Goal: Task Accomplishment & Management: Complete application form

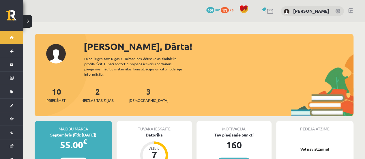
click at [93, 86] on div "2 Neizlasītās ziņas" at bounding box center [97, 95] width 32 height 18
click at [100, 92] on div "2 Neizlasītās ziņas" at bounding box center [97, 95] width 32 height 18
click at [100, 98] on span "Neizlasītās ziņas" at bounding box center [97, 101] width 32 height 6
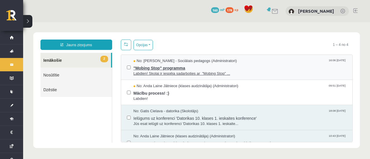
click at [224, 66] on span ""Mobing Stop" programma" at bounding box center [239, 67] width 213 height 7
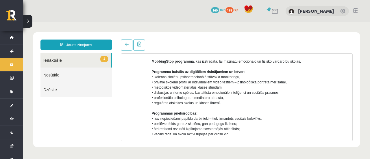
scroll to position [87, 0]
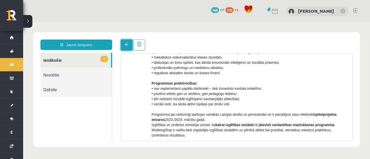
click at [125, 45] on span at bounding box center [127, 44] width 4 height 4
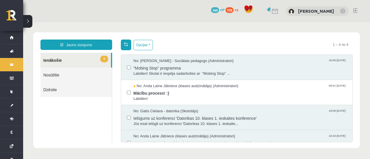
scroll to position [0, 0]
click at [144, 87] on span "No: Anda Laine Jātniece (klases audzinātāja) (Administratori)" at bounding box center [185, 85] width 105 height 5
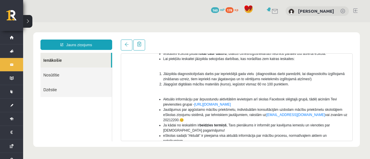
scroll to position [87, 0]
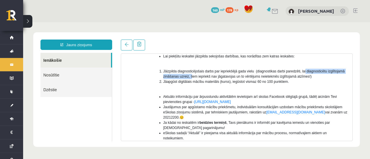
drag, startPoint x: 190, startPoint y: 75, endPoint x: 303, endPoint y: 73, distance: 113.3
click at [303, 73] on span "Jāizpilda diagnosticējošais darbs par iepriekšējā gada vielu (diagnostikas darb…" at bounding box center [253, 73] width 181 height 9
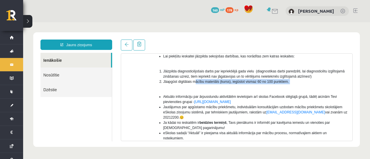
drag, startPoint x: 194, startPoint y: 81, endPoint x: 284, endPoint y: 85, distance: 89.6
click at [284, 85] on ol "Jāizpilda diagnosticējošais darbs par iepriekšējā gada vielu (diagnostikas darb…" at bounding box center [250, 79] width 196 height 21
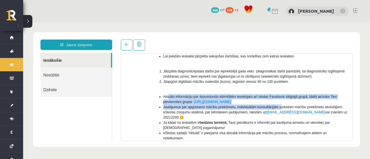
drag, startPoint x: 168, startPoint y: 95, endPoint x: 280, endPoint y: 106, distance: 112.6
click at [280, 106] on ul "Aktuālo informāciju par ārpusstundu aktivitātēm ievietojam arī skolas Facebook …" at bounding box center [250, 128] width 196 height 68
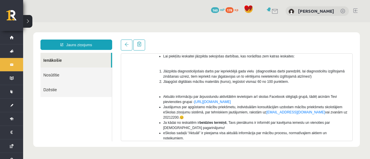
click at [300, 82] on li "Jāapgūst digitālais mācību materiāls (kurss), iegūstot vismaz 60 no 100 punktie…" at bounding box center [255, 81] width 185 height 5
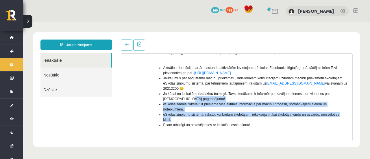
drag, startPoint x: 171, startPoint y: 93, endPoint x: 236, endPoint y: 115, distance: 69.2
click at [236, 115] on ul "Aktuālo informāciju par ārpusstundu aktivitātēm ievietojam arī skolas Facebook …" at bounding box center [250, 99] width 196 height 68
click at [193, 115] on li "eSkolas ziņojumu sistēmā, rakstot konkrētam skolotājam, ieķeksējam tikai skolot…" at bounding box center [255, 117] width 185 height 10
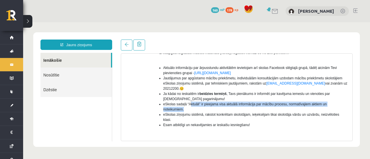
drag, startPoint x: 189, startPoint y: 100, endPoint x: 244, endPoint y: 104, distance: 55.1
click at [244, 104] on li "eSkolas sadaļā “Aktuāli” ir pieejama visa aktuālā informācija par mācību proces…" at bounding box center [255, 107] width 185 height 10
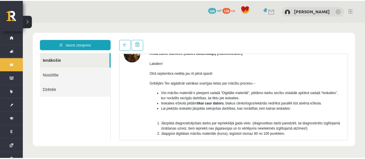
scroll to position [29, 0]
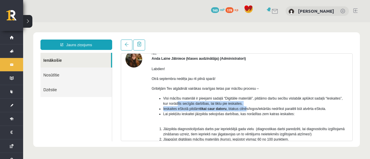
drag, startPoint x: 178, startPoint y: 101, endPoint x: 246, endPoint y: 107, distance: 67.9
click at [246, 107] on ul "Visi mācību materiāli ir pieejami sadaļā “Digitālie materiāli”, pildāmo darbu s…" at bounding box center [250, 109] width 196 height 26
click at [252, 101] on li "Visi mācību materiāli ir pieejami sadaļā “Digitālie materiāli”, pildāmo darbu s…" at bounding box center [255, 101] width 185 height 10
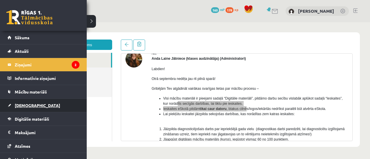
click at [35, 104] on link "[DEMOGRAPHIC_DATA]" at bounding box center [44, 105] width 72 height 13
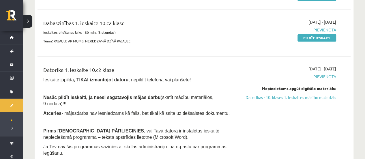
scroll to position [116, 0]
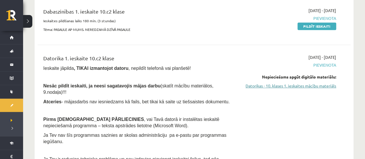
click at [269, 87] on link "Datorikas - 10. klases 1. ieskaites mācību materiāls" at bounding box center [291, 86] width 92 height 6
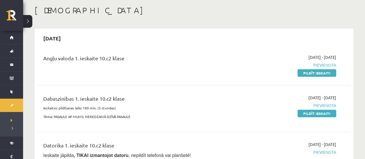
scroll to position [0, 0]
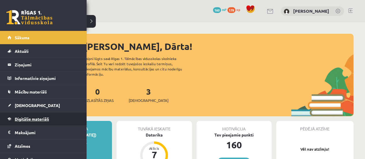
click at [32, 119] on span "Digitālie materiāli" at bounding box center [32, 118] width 34 height 5
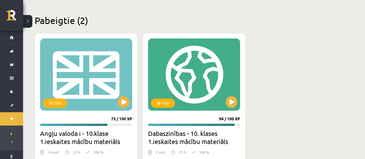
scroll to position [335, 0]
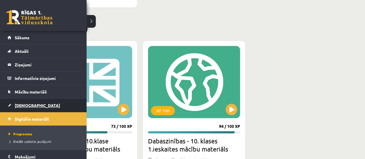
click at [29, 100] on link "[DEMOGRAPHIC_DATA]" at bounding box center [44, 105] width 72 height 13
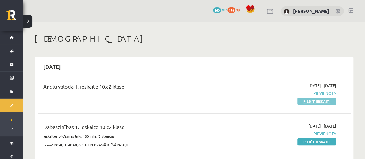
drag, startPoint x: 332, startPoint y: 101, endPoint x: 209, endPoint y: 18, distance: 149.0
click at [332, 101] on link "Pildīt ieskaiti" at bounding box center [317, 102] width 39 height 8
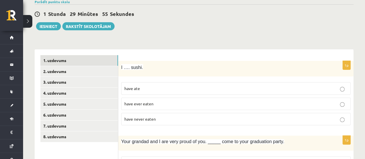
scroll to position [58, 0]
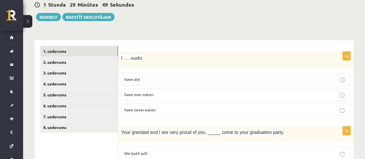
drag, startPoint x: 146, startPoint y: 77, endPoint x: 153, endPoint y: 97, distance: 21.4
click at [146, 77] on p "have ate" at bounding box center [236, 79] width 223 height 6
click at [153, 105] on label "have never eaten" at bounding box center [236, 110] width 230 height 12
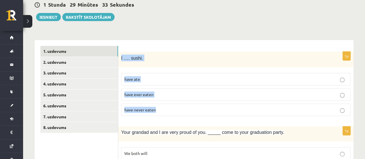
drag, startPoint x: 121, startPoint y: 56, endPoint x: 184, endPoint y: 97, distance: 75.8
click at [187, 103] on div "1p I …. sushi. have ate have ever eaten have never eaten" at bounding box center [235, 86] width 235 height 69
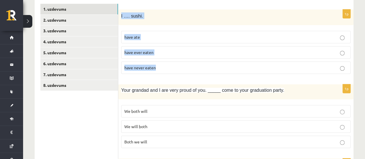
scroll to position [144, 0]
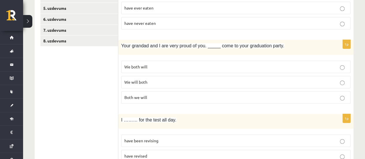
click at [164, 68] on p "We both will" at bounding box center [236, 67] width 223 height 6
click at [154, 94] on p "Both we will" at bounding box center [236, 97] width 223 height 6
click at [148, 81] on p "We will both" at bounding box center [236, 82] width 223 height 6
click at [148, 64] on p "We both will" at bounding box center [236, 67] width 223 height 6
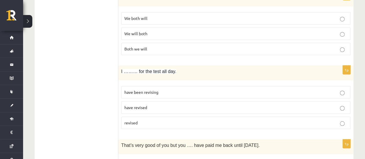
scroll to position [202, 0]
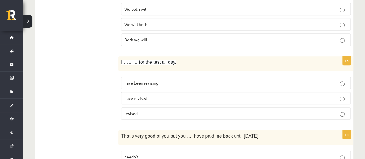
click at [148, 81] on span "have been revising" at bounding box center [142, 82] width 34 height 5
click at [144, 80] on span "have been revising" at bounding box center [142, 82] width 34 height 5
click at [132, 78] on label "have been revising" at bounding box center [236, 83] width 230 height 12
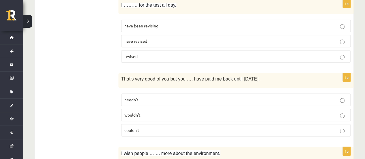
scroll to position [260, 0]
click at [152, 127] on p "couldn’t" at bounding box center [236, 130] width 223 height 6
click at [148, 112] on p "wouldn’t" at bounding box center [236, 115] width 223 height 6
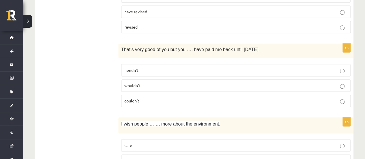
click at [145, 95] on label "couldn’t" at bounding box center [236, 101] width 230 height 12
click at [144, 83] on p "wouldn’t" at bounding box center [236, 86] width 223 height 6
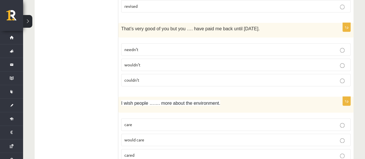
scroll to position [376, 0]
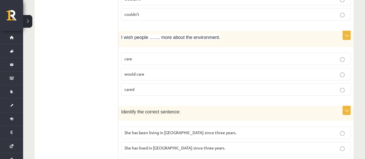
click at [136, 57] on p "care" at bounding box center [236, 59] width 223 height 6
click at [135, 76] on label "would care" at bounding box center [236, 74] width 230 height 12
click at [135, 72] on span "would care" at bounding box center [135, 73] width 20 height 5
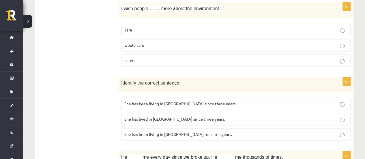
scroll to position [433, 0]
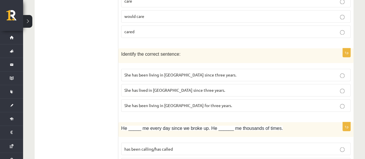
click at [175, 104] on span "She has been living in Paris for three years." at bounding box center [179, 105] width 108 height 5
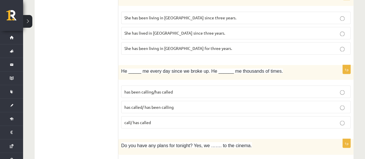
scroll to position [491, 0]
click at [169, 88] on span "has been calling/has called" at bounding box center [149, 90] width 49 height 5
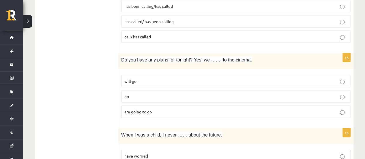
scroll to position [578, 0]
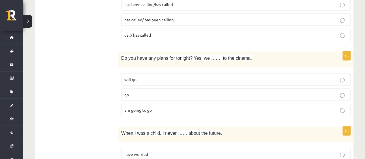
click at [156, 77] on p "will go" at bounding box center [236, 80] width 223 height 6
click at [166, 107] on p "are going to go" at bounding box center [236, 110] width 223 height 6
click at [148, 107] on span "are going to go" at bounding box center [138, 109] width 27 height 5
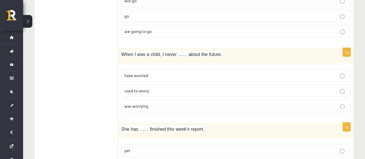
scroll to position [664, 0]
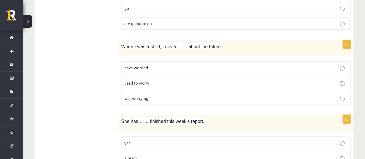
drag, startPoint x: 141, startPoint y: 62, endPoint x: 141, endPoint y: 65, distance: 3.2
click at [141, 65] on span "have worried" at bounding box center [137, 67] width 24 height 5
click at [136, 80] on span "used to worry" at bounding box center [137, 82] width 25 height 5
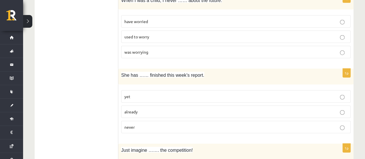
scroll to position [751, 0]
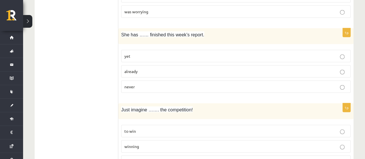
click at [133, 53] on p "yet" at bounding box center [236, 56] width 223 height 6
click at [147, 84] on p "never" at bounding box center [236, 87] width 223 height 6
click at [129, 53] on span "yet" at bounding box center [128, 55] width 6 height 5
click at [136, 65] on label "already" at bounding box center [236, 71] width 230 height 12
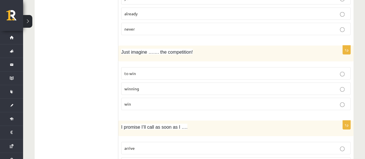
scroll to position [838, 0]
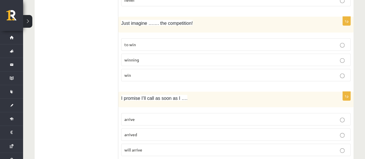
click at [132, 57] on span "winning" at bounding box center [132, 59] width 15 height 5
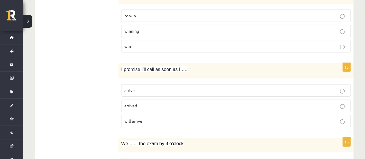
scroll to position [896, 0]
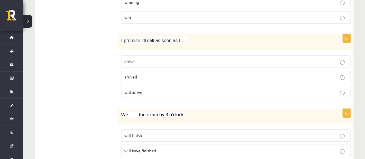
click at [132, 59] on span "arrive" at bounding box center [130, 61] width 10 height 5
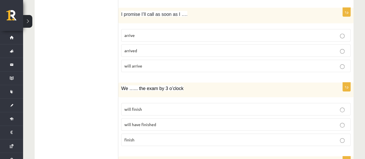
scroll to position [953, 0]
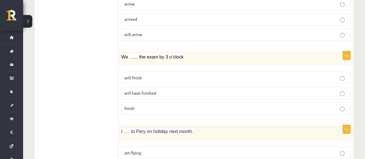
click at [127, 75] on span "will finish" at bounding box center [134, 77] width 18 height 5
click at [138, 90] on span "will have finished" at bounding box center [141, 92] width 32 height 5
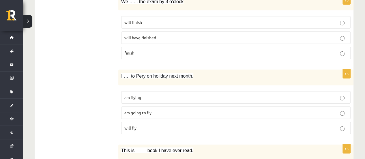
scroll to position [1011, 0]
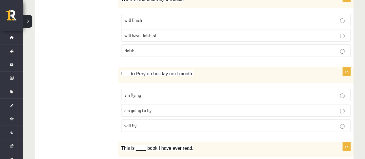
click at [145, 92] on p "am flying" at bounding box center [236, 95] width 223 height 6
click at [133, 108] on span "am going to fly" at bounding box center [138, 110] width 27 height 5
click at [128, 123] on p "will fly" at bounding box center [236, 126] width 223 height 6
click at [123, 104] on label "am going to fly" at bounding box center [236, 110] width 230 height 12
click at [140, 120] on label "will fly" at bounding box center [236, 126] width 230 height 12
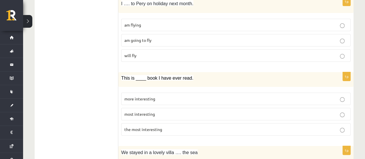
scroll to position [1098, 0]
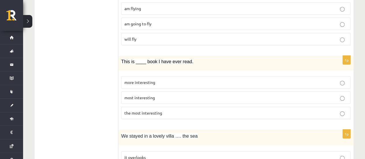
click at [146, 110] on span "the most interesting" at bounding box center [144, 112] width 38 height 5
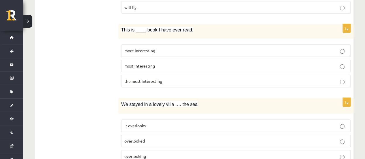
scroll to position [1156, 0]
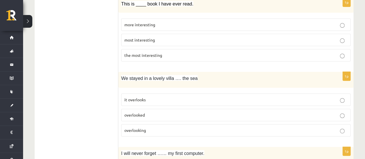
click at [142, 97] on p "it overlooks" at bounding box center [236, 100] width 223 height 6
click at [142, 128] on span "overlooking" at bounding box center [136, 130] width 22 height 5
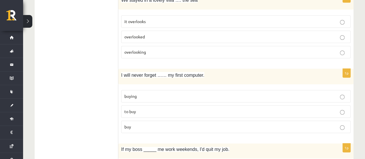
scroll to position [1242, 0]
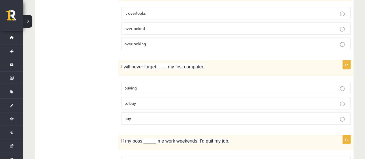
click at [129, 85] on span "buying" at bounding box center [131, 87] width 12 height 5
click at [137, 85] on p "buying" at bounding box center [236, 88] width 223 height 6
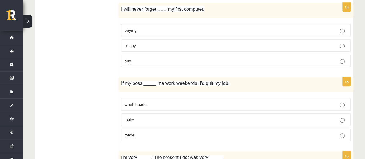
scroll to position [1329, 0]
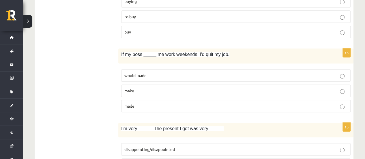
click at [136, 73] on span "would made" at bounding box center [136, 75] width 22 height 5
click at [145, 88] on fieldset "would made make made" at bounding box center [236, 90] width 230 height 48
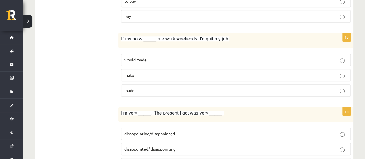
scroll to position [1358, 0]
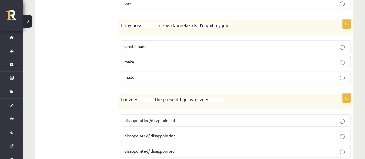
click at [133, 75] on span "made" at bounding box center [130, 77] width 10 height 5
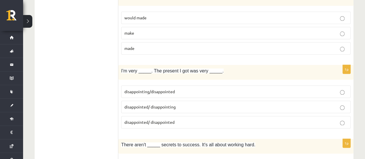
click at [151, 104] on span "disappointed/ disappointing" at bounding box center [150, 106] width 51 height 5
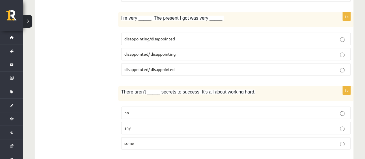
click at [138, 125] on p "any" at bounding box center [236, 128] width 223 height 6
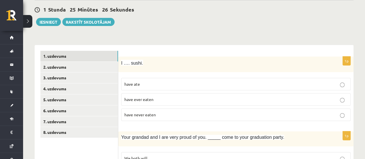
scroll to position [24, 0]
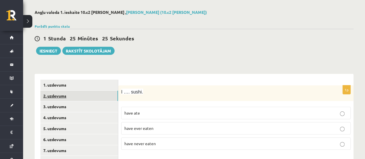
click at [75, 97] on link "2. uzdevums" at bounding box center [79, 96] width 78 height 11
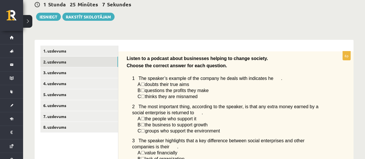
scroll to position [58, 0]
click at [145, 84] on span "☐" at bounding box center [143, 84] width 4 height 5
click at [144, 85] on span "☐" at bounding box center [143, 84] width 4 height 5
click at [145, 88] on span "☐" at bounding box center [143, 90] width 4 height 5
click at [145, 92] on span "☐" at bounding box center [143, 90] width 4 height 5
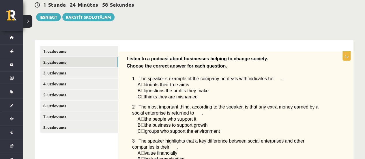
click at [145, 92] on span "☐" at bounding box center [143, 90] width 4 height 5
click at [145, 86] on span "☐" at bounding box center [143, 84] width 4 height 5
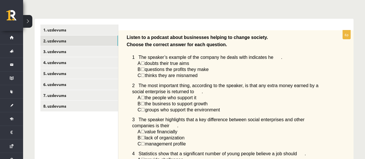
scroll to position [87, 0]
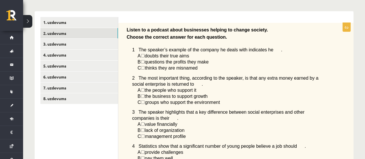
click at [209, 65] on p "B ☐  questions the profits they make" at bounding box center [230, 62] width 184 height 6
click at [138, 63] on span "B" at bounding box center [139, 62] width 3 height 5
click at [144, 63] on span "☐" at bounding box center [143, 62] width 4 height 5
click at [145, 62] on span "☐" at bounding box center [143, 62] width 4 height 5
click at [145, 63] on span "☐" at bounding box center [143, 62] width 4 height 5
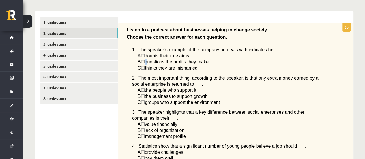
click at [145, 63] on span "☐" at bounding box center [143, 62] width 4 height 5
click at [145, 62] on span "☐" at bounding box center [143, 62] width 4 height 5
click at [141, 91] on span "A" at bounding box center [139, 90] width 3 height 5
click at [144, 90] on span "☐" at bounding box center [143, 90] width 4 height 5
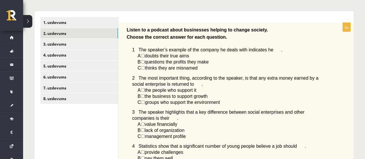
click at [144, 90] on span "☐" at bounding box center [143, 90] width 4 height 5
click at [141, 90] on span "A" at bounding box center [139, 90] width 3 height 5
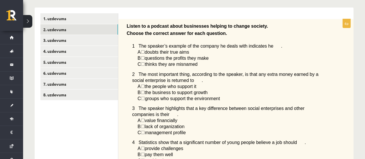
scroll to position [81, 0]
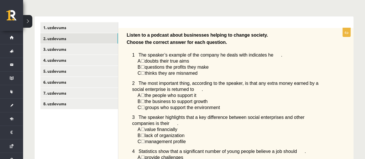
click at [145, 59] on span "☐" at bounding box center [143, 61] width 4 height 5
click at [145, 62] on span "☐" at bounding box center [143, 61] width 4 height 5
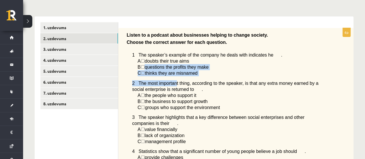
drag, startPoint x: 148, startPoint y: 64, endPoint x: 174, endPoint y: 77, distance: 28.8
click at [174, 77] on div "Listen to a podcast about businesses helping to change society. Choose the corr…" at bounding box center [235, 135] width 235 height 214
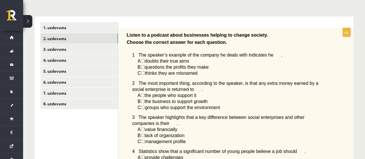
click at [147, 94] on span "the people who support it" at bounding box center [171, 95] width 52 height 5
click at [141, 94] on span "A" at bounding box center [139, 95] width 3 height 5
click at [145, 96] on span "☐" at bounding box center [143, 95] width 4 height 5
drag, startPoint x: 143, startPoint y: 51, endPoint x: 214, endPoint y: 73, distance: 74.8
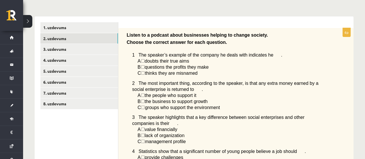
click at [214, 73] on div "Listen to a podcast about businesses helping to change society. Choose the corr…" at bounding box center [235, 135] width 235 height 214
click at [214, 73] on p "C ☐  thinks they are misnamed" at bounding box center [230, 73] width 184 height 6
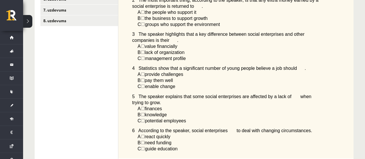
scroll to position [144, 0]
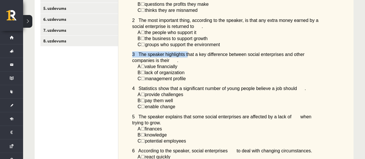
drag, startPoint x: 129, startPoint y: 57, endPoint x: 182, endPoint y: 57, distance: 53.4
click at [182, 57] on div "Listen to a podcast about businesses helping to change society. Choose the corr…" at bounding box center [235, 72] width 235 height 214
drag, startPoint x: 159, startPoint y: 22, endPoint x: 230, endPoint y: 32, distance: 71.5
click at [230, 32] on div "Listen to a podcast about businesses helping to change society. Choose the corr…" at bounding box center [235, 72] width 235 height 214
drag, startPoint x: 133, startPoint y: 49, endPoint x: 174, endPoint y: 46, distance: 40.5
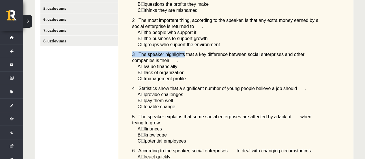
click at [177, 51] on div "Listen to a podcast about businesses helping to change society. Choose the corr…" at bounding box center [235, 72] width 235 height 214
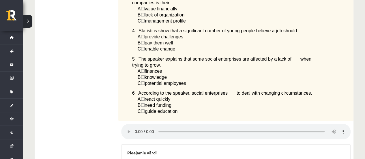
scroll to position [116, 0]
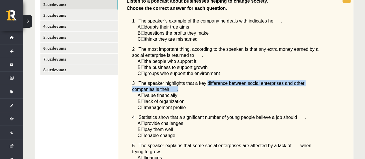
drag, startPoint x: 150, startPoint y: 88, endPoint x: 201, endPoint y: 86, distance: 51.2
click at [201, 86] on p "3 The speaker highlights that a key difference between social enterprises and o…" at bounding box center [227, 86] width 190 height 12
click at [213, 92] on p "3 The speaker highlights that a key difference between social enterprises and o…" at bounding box center [227, 86] width 190 height 12
click at [277, 89] on p "3 The speaker highlights that a key difference between social enterprises and o…" at bounding box center [227, 86] width 190 height 12
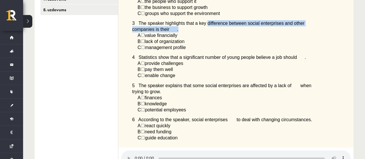
scroll to position [173, 0]
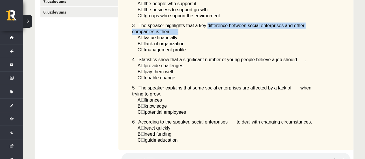
drag, startPoint x: 152, startPoint y: 40, endPoint x: 185, endPoint y: 47, distance: 34.1
click at [185, 47] on div "Listen to a podcast about businesses helping to change society. Choose the corr…" at bounding box center [235, 43] width 235 height 214
click at [194, 46] on p "B ☐  lack of organization" at bounding box center [230, 44] width 184 height 6
click at [194, 47] on p "B ☐  lack of organization" at bounding box center [230, 44] width 184 height 6
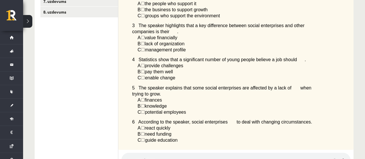
drag, startPoint x: 183, startPoint y: 64, endPoint x: 150, endPoint y: 70, distance: 34.0
click at [150, 68] on span "provide challenges" at bounding box center [164, 65] width 38 height 5
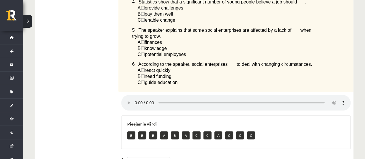
scroll to position [202, 0]
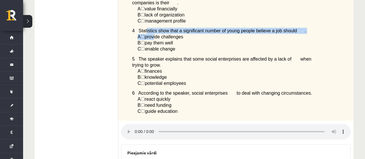
drag, startPoint x: 144, startPoint y: 34, endPoint x: 156, endPoint y: 38, distance: 12.2
click at [156, 38] on div "Listen to a podcast about businesses helping to change society. Choose the corr…" at bounding box center [235, 14] width 235 height 214
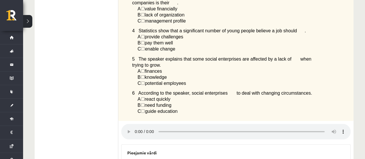
click at [181, 48] on div "Listen to a podcast about businesses helping to change society. Choose the corr…" at bounding box center [235, 14] width 235 height 214
drag, startPoint x: 194, startPoint y: 37, endPoint x: 198, endPoint y: 43, distance: 6.5
click at [198, 43] on div "Listen to a podcast about businesses helping to change society. Choose the corr…" at bounding box center [235, 14] width 235 height 214
click at [196, 44] on p "B ☐  pay them well" at bounding box center [230, 43] width 184 height 6
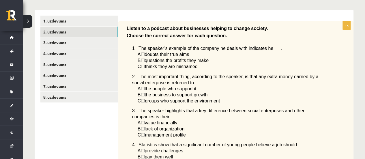
scroll to position [58, 0]
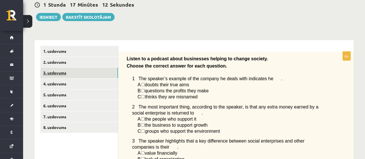
click at [95, 72] on link "3. uzdevums" at bounding box center [79, 73] width 78 height 11
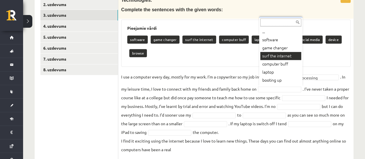
scroll to position [23, 0]
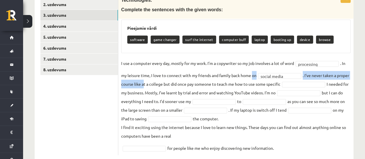
drag, startPoint x: 157, startPoint y: 87, endPoint x: 258, endPoint y: 77, distance: 101.8
click at [253, 79] on fieldset "**********" at bounding box center [236, 106] width 230 height 94
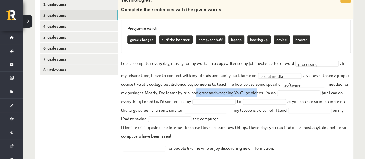
drag, startPoint x: 215, startPoint y: 92, endPoint x: 277, endPoint y: 93, distance: 61.8
click at [277, 93] on fieldset "**********" at bounding box center [236, 106] width 230 height 94
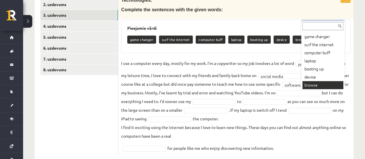
scroll to position [7, 0]
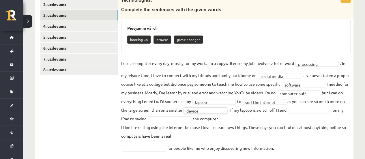
click at [151, 116] on fieldset "**********" at bounding box center [236, 106] width 230 height 94
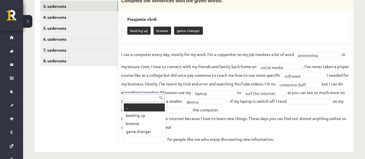
scroll to position [129, 0]
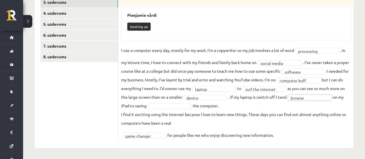
click at [217, 102] on fieldset "**********" at bounding box center [236, 93] width 230 height 94
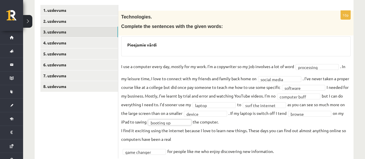
scroll to position [86, 0]
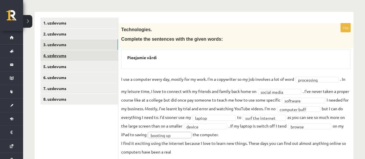
click at [97, 55] on link "4. uzdevums" at bounding box center [79, 55] width 78 height 11
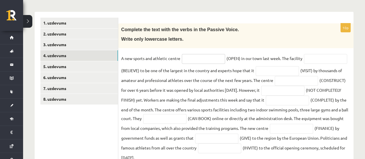
click at [197, 60] on input "text" at bounding box center [203, 59] width 43 height 10
type input "******"
click at [313, 59] on input "text" at bounding box center [325, 59] width 43 height 10
type input "********"
click at [261, 71] on input "text" at bounding box center [277, 71] width 43 height 10
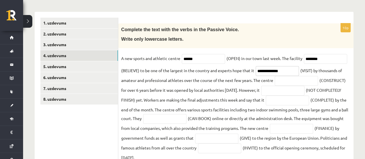
click at [273, 72] on input "**********" at bounding box center [277, 71] width 43 height 10
type input "**********"
click at [306, 58] on input "********" at bounding box center [325, 59] width 43 height 10
click at [325, 58] on input "********" at bounding box center [325, 59] width 43 height 10
click at [304, 58] on span "********" at bounding box center [326, 58] width 46 height 5
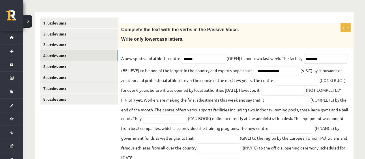
click at [306, 57] on input "********" at bounding box center [325, 59] width 43 height 10
type input "**********"
click at [184, 57] on input "******" at bounding box center [203, 59] width 43 height 10
type input "**********"
click at [288, 79] on input "text" at bounding box center [296, 81] width 43 height 10
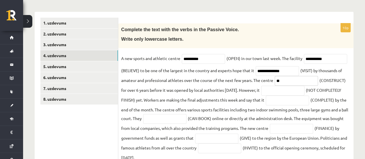
type input "*"
type input "**********"
click at [288, 92] on input "text" at bounding box center [282, 91] width 43 height 10
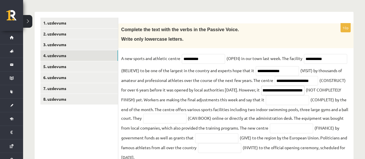
scroll to position [0, 21]
type input "**********"
click at [297, 102] on input "text" at bounding box center [287, 100] width 43 height 10
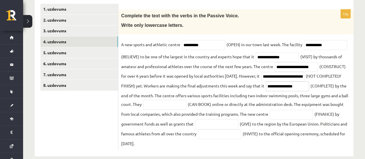
scroll to position [107, 0]
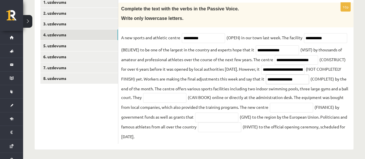
type input "**********"
click at [187, 99] on input "text" at bounding box center [164, 98] width 43 height 10
type input "**********"
click at [270, 113] on input "text" at bounding box center [291, 108] width 43 height 10
click at [239, 118] on input "text" at bounding box center [216, 118] width 43 height 10
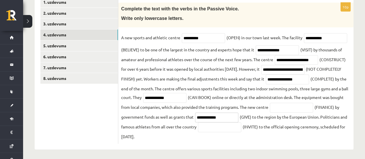
type input "**********"
click at [270, 113] on input "text" at bounding box center [291, 108] width 43 height 10
click at [242, 127] on input "text" at bounding box center [219, 127] width 43 height 10
type input "**********"
click at [86, 44] on link "5. uzdevums" at bounding box center [79, 45] width 78 height 11
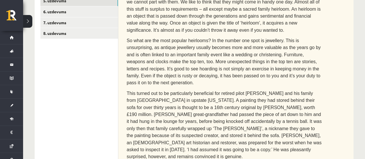
scroll to position [116, 0]
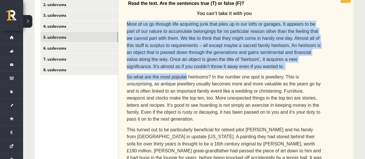
drag, startPoint x: 126, startPoint y: 24, endPoint x: 179, endPoint y: 68, distance: 69.3
click at [179, 68] on div "Read the text. Are the sentences true (T) or false (F)? You can’t take it with …" at bounding box center [235, 155] width 235 height 322
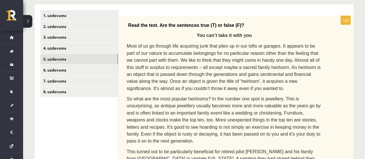
scroll to position [87, 0]
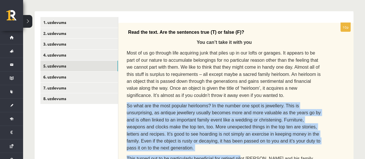
drag, startPoint x: 122, startPoint y: 100, endPoint x: 233, endPoint y: 137, distance: 117.1
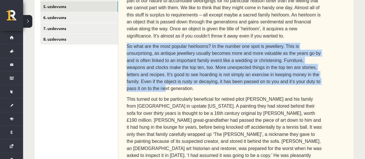
scroll to position [202, 0]
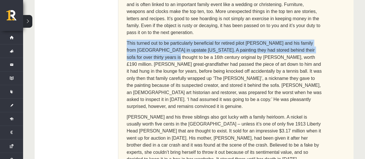
drag, startPoint x: 122, startPoint y: 31, endPoint x: 311, endPoint y: 35, distance: 189.5
click at [311, 35] on div "Read the text. Are the sentences true (T) or false (F)? You can’t take it with …" at bounding box center [235, 68] width 235 height 322
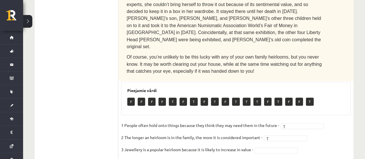
scroll to position [376, 0]
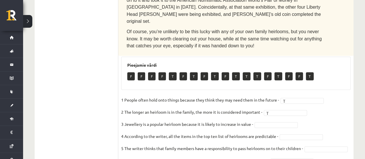
click at [262, 96] on fieldset "1 People often hold onto things because they think they may need them in the fu…" at bounding box center [236, 156] width 230 height 121
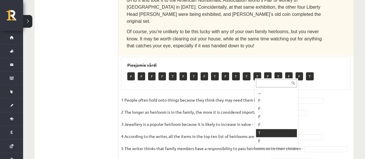
drag, startPoint x: 263, startPoint y: 109, endPoint x: 262, endPoint y: 129, distance: 19.1
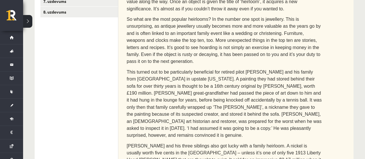
scroll to position [404, 0]
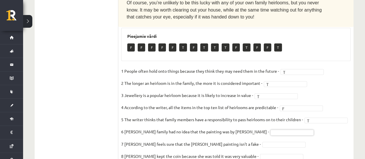
drag, startPoint x: 176, startPoint y: 60, endPoint x: 235, endPoint y: 55, distance: 59.1
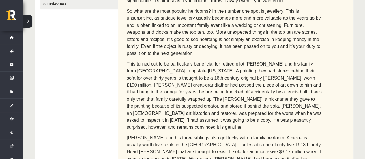
scroll to position [173, 0]
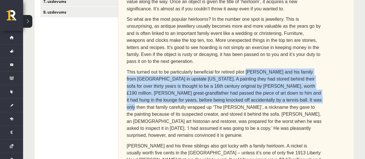
drag, startPoint x: 239, startPoint y: 61, endPoint x: 214, endPoint y: 89, distance: 37.6
click at [214, 89] on p "This turned out to be particularly beneficial for retired pilot Martin Kober an…" at bounding box center [224, 103] width 195 height 70
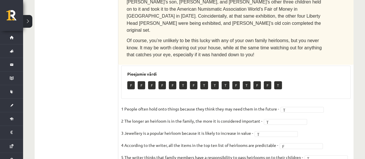
scroll to position [376, 0]
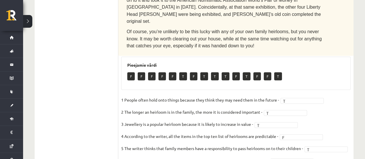
click at [262, 109] on fieldset "1 People often hold onto things because they think they may need them in the fu…" at bounding box center [236, 156] width 230 height 121
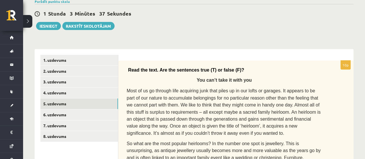
scroll to position [87, 0]
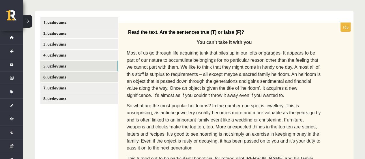
click at [99, 74] on link "6. uzdevums" at bounding box center [79, 77] width 78 height 11
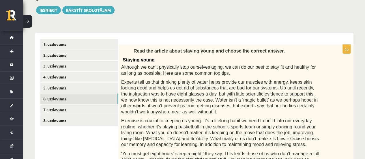
scroll to position [91, 0]
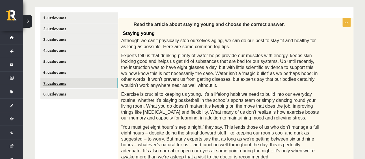
click at [69, 81] on link "7. uzdevums" at bounding box center [79, 83] width 78 height 11
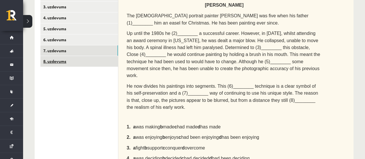
scroll to position [99, 0]
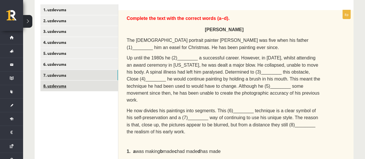
click at [71, 85] on link "8. uzdevums" at bounding box center [79, 86] width 78 height 11
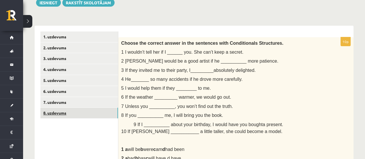
scroll to position [70, 0]
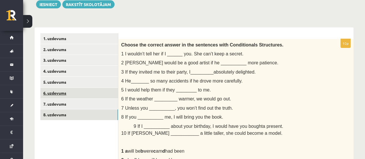
click at [75, 91] on link "6. uzdevums" at bounding box center [79, 93] width 78 height 11
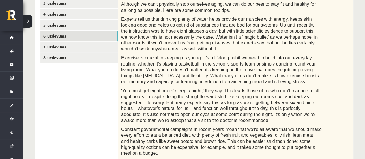
scroll to position [128, 0]
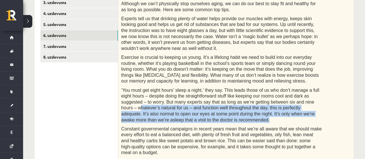
drag, startPoint x: 288, startPoint y: 101, endPoint x: 278, endPoint y: 112, distance: 14.9
click at [278, 114] on span "‘You must get eight hours’ sleep a night,’ they say. This leads those of us who…" at bounding box center [220, 105] width 198 height 35
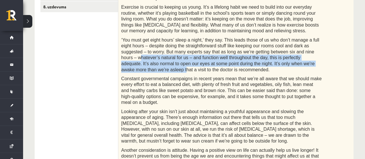
scroll to position [186, 0]
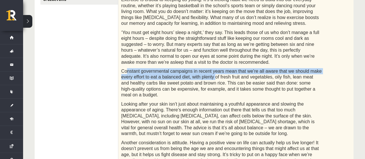
drag, startPoint x: 127, startPoint y: 70, endPoint x: 198, endPoint y: 79, distance: 72.4
click at [198, 79] on span "Constant governmental campaigns in recent years mean that we’re all aware that …" at bounding box center [221, 83] width 201 height 29
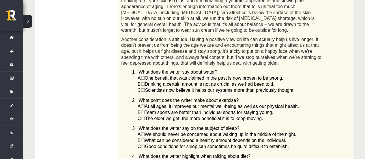
scroll to position [302, 0]
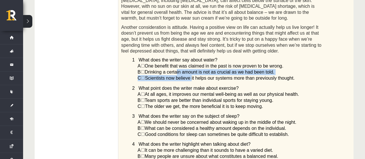
drag, startPoint x: 178, startPoint y: 61, endPoint x: 190, endPoint y: 63, distance: 11.7
click at [190, 63] on div "Read the article about staying young and choose the correct answer. Staying you…" at bounding box center [235, 18] width 235 height 421
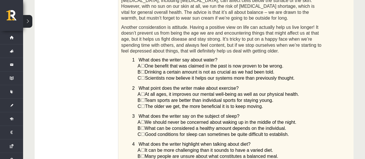
click at [193, 76] on span "Scientists now believe it helps our systems more than previously thought." at bounding box center [220, 78] width 150 height 5
click at [191, 76] on span "Scientists now believe it helps our systems more than previously thought." at bounding box center [220, 78] width 150 height 5
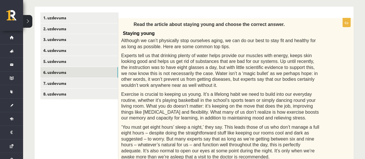
scroll to position [91, 0]
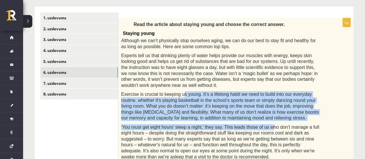
drag, startPoint x: 178, startPoint y: 96, endPoint x: 258, endPoint y: 123, distance: 84.6
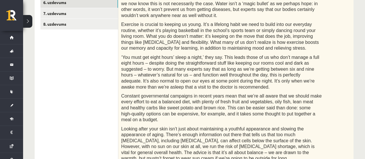
scroll to position [149, 0]
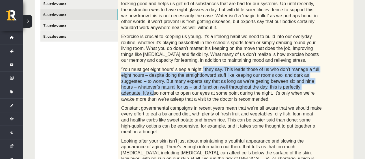
drag, startPoint x: 196, startPoint y: 70, endPoint x: 268, endPoint y: 89, distance: 73.9
click at [268, 89] on p "‘You must get eight hours’ sleep a night,’ they say. This leads those of us who…" at bounding box center [221, 84] width 201 height 36
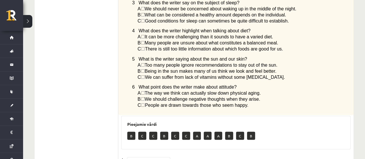
scroll to position [380, 0]
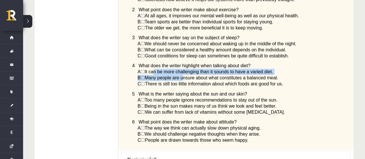
drag, startPoint x: 156, startPoint y: 62, endPoint x: 183, endPoint y: 68, distance: 27.3
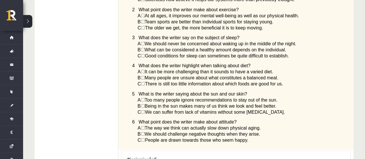
click at [196, 81] on span "There is still too little information about which foods are good for us." at bounding box center [214, 83] width 138 height 5
drag, startPoint x: 200, startPoint y: 99, endPoint x: 266, endPoint y: 99, distance: 66.4
click at [266, 104] on span "Being in the sun makes many of us think we look and feel better." at bounding box center [211, 106] width 132 height 5
click at [281, 109] on p "C ☐  We can suffer from lack of vitamins without some sun exposure." at bounding box center [230, 112] width 184 height 6
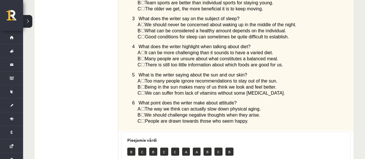
scroll to position [438, 0]
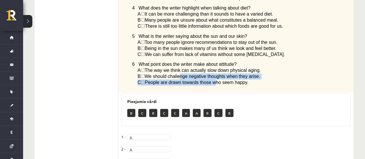
drag, startPoint x: 180, startPoint y: 68, endPoint x: 212, endPoint y: 77, distance: 33.1
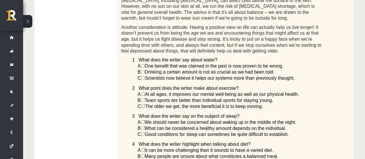
scroll to position [294, 0]
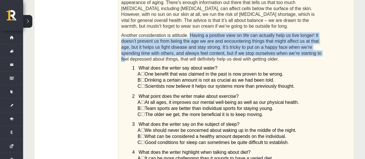
drag, startPoint x: 187, startPoint y: 24, endPoint x: 259, endPoint y: 42, distance: 73.6
click at [259, 42] on span "Another consideration is attitude. Having a positive view on life can actually …" at bounding box center [221, 47] width 200 height 29
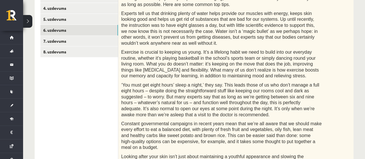
scroll to position [91, 0]
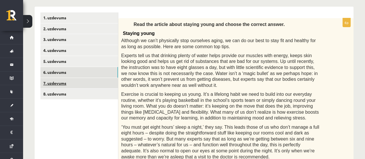
click at [112, 81] on link "7. uzdevums" at bounding box center [79, 83] width 78 height 11
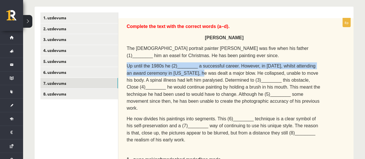
drag, startPoint x: 127, startPoint y: 64, endPoint x: 184, endPoint y: 68, distance: 57.6
click at [184, 68] on span "Up until the 1980s he (2)________ a successful career. However, in 1988, whilst…" at bounding box center [224, 87] width 194 height 47
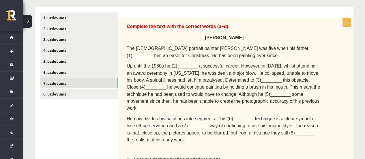
click at [185, 71] on span "Up until the 1980s he (2)________ a successful career. However, in 1988, whilst…" at bounding box center [224, 87] width 194 height 47
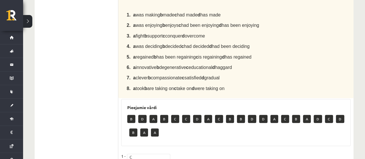
scroll to position [265, 0]
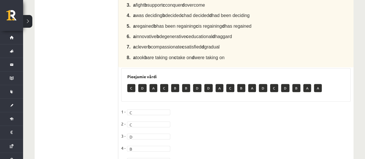
scroll to position [317, 0]
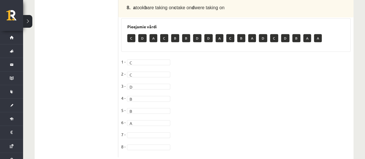
click at [141, 116] on fieldset "1 - C * 2 - C * 3 - D * 4 - B * 5 - B * 6 - A * 7 - 8 -" at bounding box center [236, 105] width 230 height 97
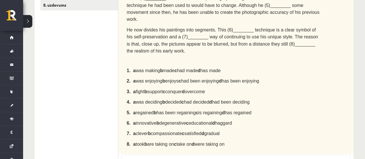
scroll to position [172, 0]
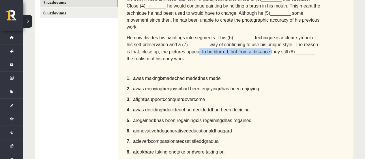
drag, startPoint x: 161, startPoint y: 41, endPoint x: 229, endPoint y: 44, distance: 68.2
click at [229, 43] on p "He now divides his paintings into segments. This (6)________ technique is a cle…" at bounding box center [224, 48] width 195 height 28
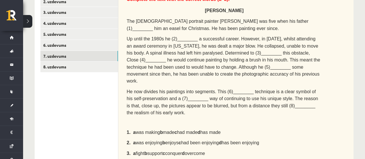
scroll to position [115, 0]
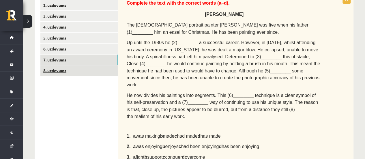
click at [109, 66] on link "8. uzdevums" at bounding box center [79, 70] width 78 height 11
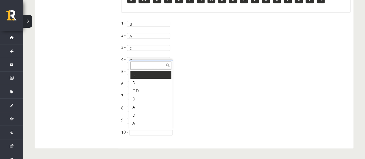
scroll to position [7, 0]
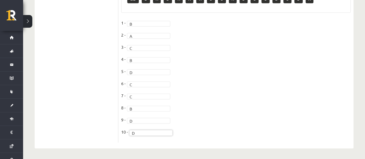
click at [145, 115] on fieldset "1 - B * 2 - A * 3 - C * 4 - B * 5 - D * 6 - C * 7 - C * 8 - B * 9 - D * 10 - D *" at bounding box center [236, 78] width 230 height 121
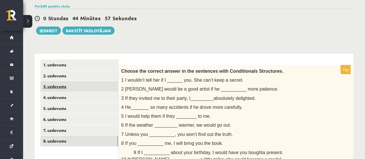
scroll to position [0, 0]
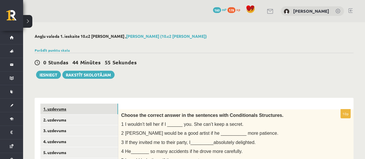
click at [96, 106] on link "1. uzdevums" at bounding box center [79, 109] width 78 height 11
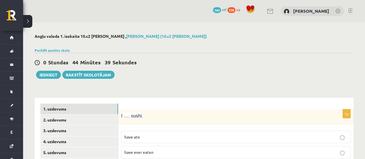
click at [121, 115] on div "I …. sushi." at bounding box center [235, 117] width 235 height 16
click at [121, 116] on div "I …. sushi." at bounding box center [235, 117] width 235 height 16
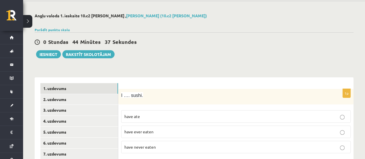
scroll to position [29, 0]
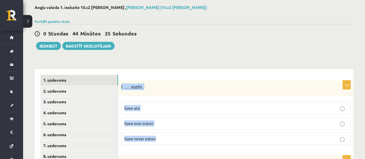
drag, startPoint x: 121, startPoint y: 81, endPoint x: 179, endPoint y: 136, distance: 80.1
click at [179, 136] on div "1p I …. sushi. have ate have ever eaten have never eaten" at bounding box center [235, 115] width 235 height 69
copy div "I …. sushi. have ate have ever eaten have never eaten"
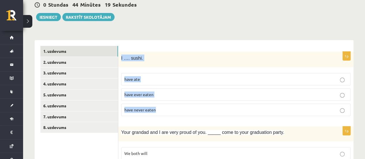
scroll to position [144, 0]
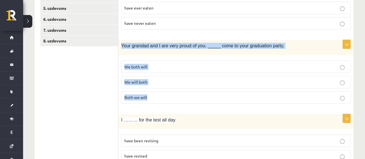
drag, startPoint x: 120, startPoint y: 46, endPoint x: 140, endPoint y: 82, distance: 41.4
click at [175, 97] on div "1p Your grandad and I are very proud of you. _____ come to your graduation part…" at bounding box center [235, 74] width 235 height 68
copy div "Your grandad and I are very proud of you. _____ come to your graduation party. …"
click at [196, 83] on p "We will both" at bounding box center [236, 82] width 223 height 6
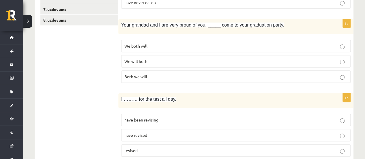
scroll to position [173, 0]
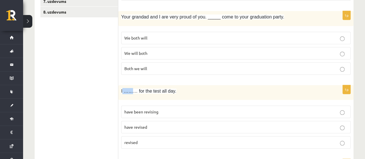
drag, startPoint x: 122, startPoint y: 85, endPoint x: 131, endPoint y: 90, distance: 10.4
click at [131, 90] on div "I ……… for the test all day." at bounding box center [235, 92] width 235 height 15
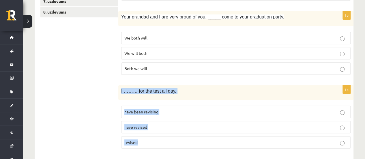
drag, startPoint x: 120, startPoint y: 89, endPoint x: 162, endPoint y: 135, distance: 62.3
click at [178, 142] on div "1p I ……… for the test all day. have been revising have revised revised" at bounding box center [235, 119] width 235 height 68
copy div "I ……… for the test all day. have been revising have revised revised"
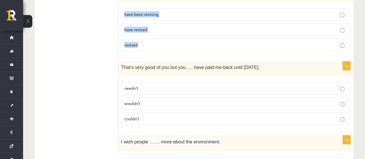
scroll to position [289, 0]
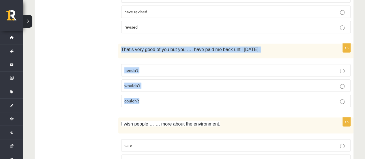
drag, startPoint x: 120, startPoint y: 47, endPoint x: 152, endPoint y: 90, distance: 53.3
click at [153, 91] on div "1p That’s very good of you but you …. have paid me back until tomorrow. needn’t…" at bounding box center [235, 78] width 235 height 68
copy div "That’s very good of you but you …. have paid me back until tomorrow. needn’t wo…"
click at [148, 69] on p "needn’t" at bounding box center [236, 70] width 223 height 6
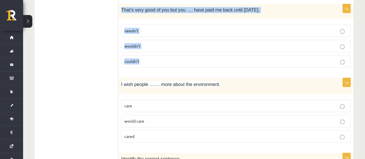
scroll to position [347, 0]
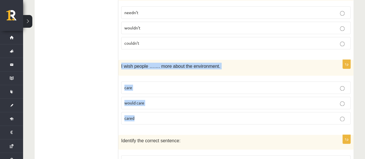
drag, startPoint x: 119, startPoint y: 60, endPoint x: 168, endPoint y: 109, distance: 68.6
click at [168, 109] on div "1p I wish people ……. more about the environment. care would care cared" at bounding box center [235, 94] width 235 height 69
copy div "I wish people ……. more about the environment. care would care cared"
click at [179, 118] on p "cared" at bounding box center [236, 118] width 223 height 6
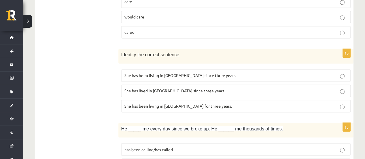
scroll to position [433, 0]
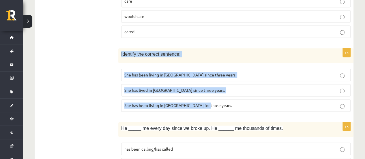
drag, startPoint x: 121, startPoint y: 51, endPoint x: 206, endPoint y: 111, distance: 104.5
click at [206, 111] on div "1p Identify the correct sentence: She has been living in Paris since three year…" at bounding box center [235, 82] width 235 height 68
copy div "Identify the correct sentence: She has been living in Paris since three years. …"
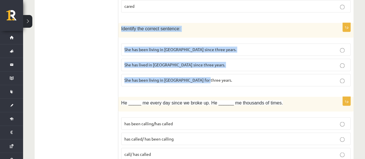
scroll to position [491, 0]
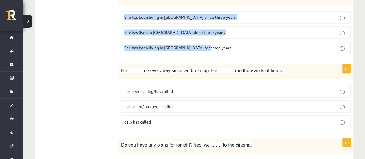
drag, startPoint x: 118, startPoint y: 64, endPoint x: 197, endPoint y: 119, distance: 96.0
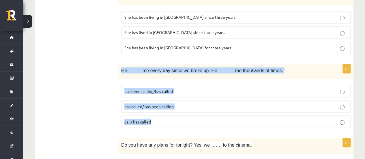
drag, startPoint x: 120, startPoint y: 65, endPoint x: 173, endPoint y: 110, distance: 69.4
click at [178, 116] on div "1p He _____ me every day since we broke up. He ______ me thousands of times. ha…" at bounding box center [235, 98] width 235 height 68
copy div "He _____ me every day since we broke up. He ______ me thousands of times. has b…"
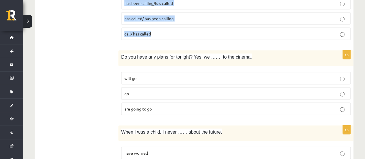
scroll to position [607, 0]
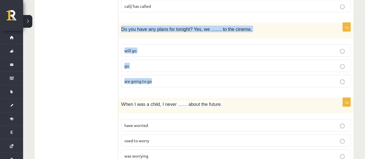
drag, startPoint x: 120, startPoint y: 23, endPoint x: 157, endPoint y: 62, distance: 53.5
click at [190, 72] on div "1p Do you have any plans for tonight? Yes, we ……. to the cinema. will go go are…" at bounding box center [235, 57] width 235 height 69
copy div "Do you have any plans for tonight? Yes, we ……. to the cinema. will go go are go…"
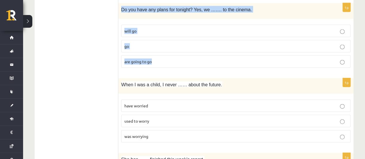
scroll to position [636, 0]
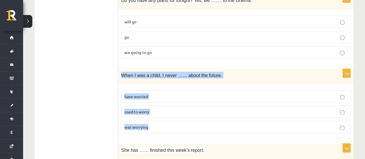
drag, startPoint x: 121, startPoint y: 68, endPoint x: 156, endPoint y: 112, distance: 56.5
click at [171, 124] on div "1p When I was a child, I never …… about the future. have worried used to worry …" at bounding box center [235, 103] width 235 height 69
copy div "When I was a child, I never …… about the future. have worried used to worry was…"
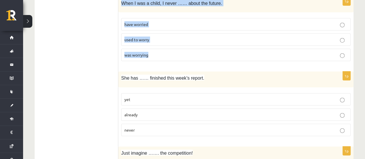
scroll to position [722, 0]
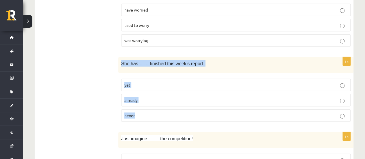
drag, startPoint x: 118, startPoint y: 55, endPoint x: 159, endPoint y: 109, distance: 68.1
click at [160, 110] on div "1p She has …… finished this week’s report. yet already never" at bounding box center [235, 91] width 235 height 69
copy div "She has …… finished this week’s report. yet already never"
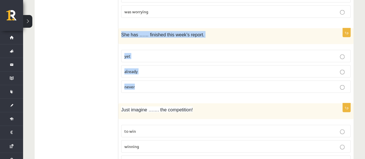
scroll to position [780, 0]
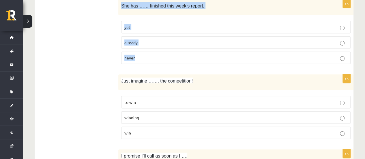
drag, startPoint x: 115, startPoint y: 75, endPoint x: 84, endPoint y: 88, distance: 33.1
click at [161, 116] on div "**********" at bounding box center [194, 69] width 319 height 1502
click at [81, 86] on ul "1. uzdevums 2. uzdevums 3. uzdevums 4. uzdevums 5. uzdevums 6. uzdevums 7. uzde…" at bounding box center [79, 69] width 78 height 1490
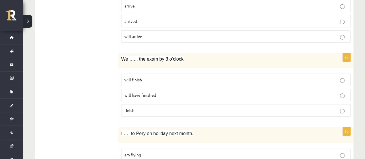
scroll to position [953, 0]
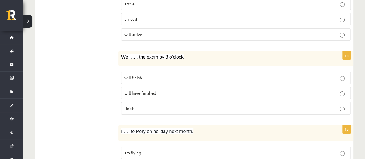
drag, startPoint x: 118, startPoint y: 50, endPoint x: 153, endPoint y: 92, distance: 54.4
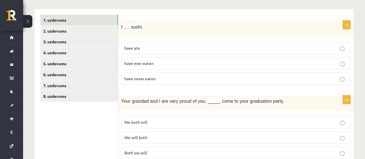
scroll to position [29, 0]
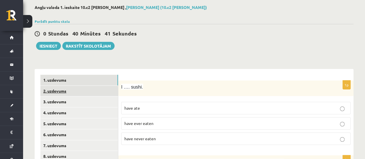
click at [81, 87] on link "2. uzdevums" at bounding box center [79, 91] width 78 height 11
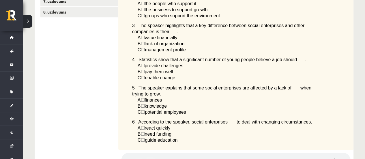
scroll to position [58, 0]
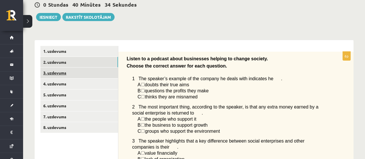
click at [100, 72] on link "3. uzdevums" at bounding box center [79, 73] width 78 height 11
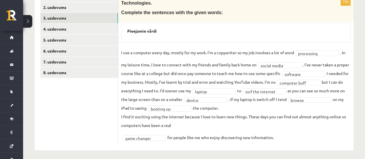
scroll to position [115, 0]
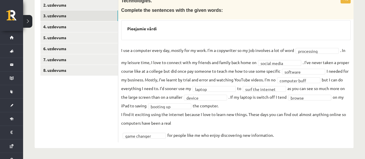
drag, startPoint x: 121, startPoint y: 77, endPoint x: 326, endPoint y: 156, distance: 220.5
click at [328, 157] on div "Angļu valoda 1. ieskaite 10.c2 klase , Dārta Šķēle (10.c2 klase) Parādīt punktu…" at bounding box center [194, 33] width 342 height 252
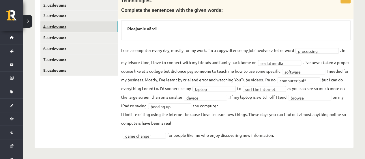
click at [55, 25] on link "4. uzdevums" at bounding box center [79, 26] width 78 height 11
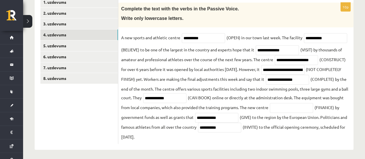
drag, startPoint x: 121, startPoint y: 8, endPoint x: 361, endPoint y: 139, distance: 273.2
click at [361, 139] on div "Angļu valoda 1. ieskaite 10.c2 klase , Dārta Šķēle (10.c2 klase) Parādīt punktu…" at bounding box center [194, 38] width 342 height 246
click at [121, 112] on div "**********" at bounding box center [235, 74] width 235 height 142
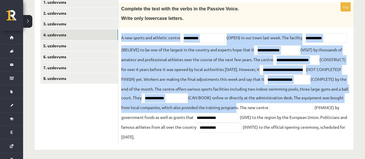
drag, startPoint x: 120, startPoint y: 37, endPoint x: 249, endPoint y: 96, distance: 141.8
click at [280, 105] on div "**********" at bounding box center [235, 74] width 235 height 142
click at [64, 47] on link "5. uzdevums" at bounding box center [79, 45] width 78 height 11
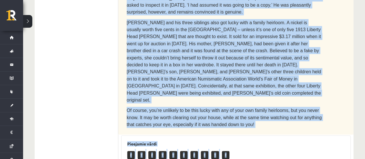
scroll to position [404, 0]
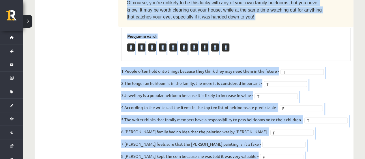
drag, startPoint x: 127, startPoint y: 60, endPoint x: 237, endPoint y: 126, distance: 128.0
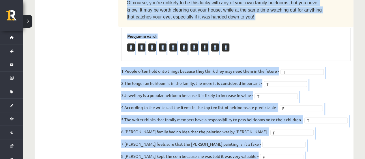
drag, startPoint x: 126, startPoint y: 30, endPoint x: 259, endPoint y: 147, distance: 177.3
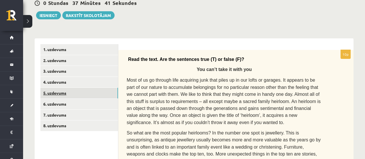
scroll to position [58, 0]
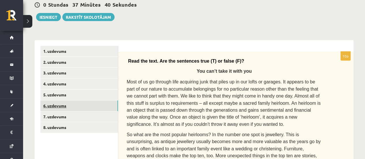
click at [96, 101] on link "6. uzdevums" at bounding box center [79, 106] width 78 height 11
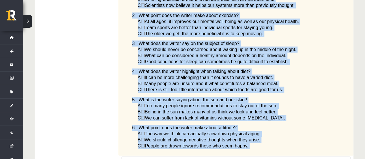
scroll to position [397, 0]
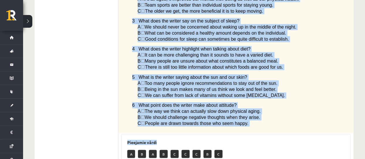
drag, startPoint x: 133, startPoint y: 28, endPoint x: 248, endPoint y: 109, distance: 141.1
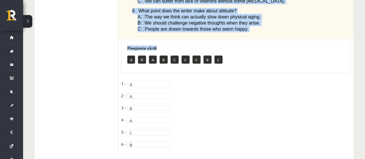
scroll to position [496, 0]
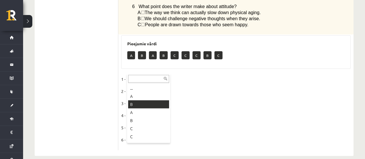
drag, startPoint x: 152, startPoint y: 102, endPoint x: 143, endPoint y: 83, distance: 21.2
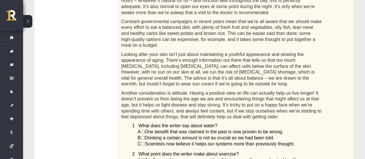
scroll to position [120, 0]
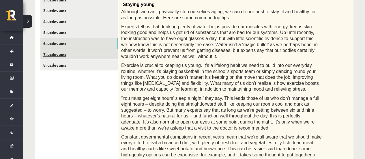
click at [90, 57] on link "7. uzdevums" at bounding box center [79, 54] width 78 height 11
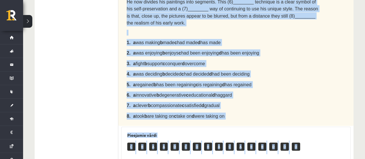
scroll to position [209, 0]
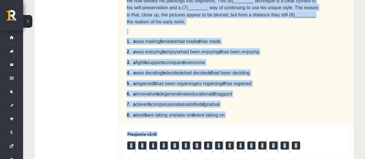
drag, startPoint x: 130, startPoint y: 58, endPoint x: 236, endPoint y: 98, distance: 113.2
click at [236, 98] on div "Complete the text with the correct words (a–d). Chuck Close The American portra…" at bounding box center [235, 12] width 235 height 225
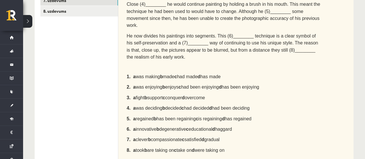
scroll to position [115, 0]
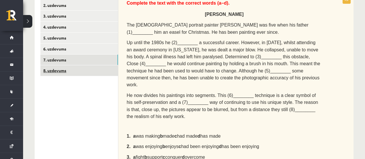
click at [95, 74] on link "8. uzdevums" at bounding box center [79, 70] width 78 height 11
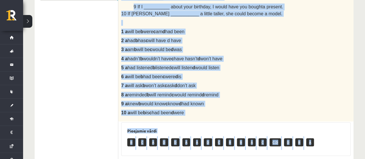
scroll to position [229, 0]
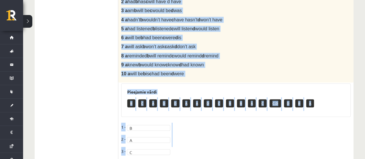
drag, startPoint x: 121, startPoint y: 55, endPoint x: 218, endPoint y: 73, distance: 98.7
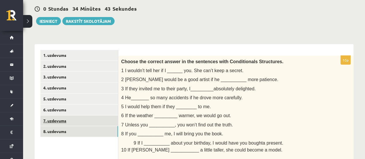
scroll to position [58, 0]
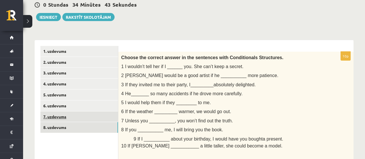
click at [96, 116] on link "7. uzdevums" at bounding box center [79, 117] width 78 height 11
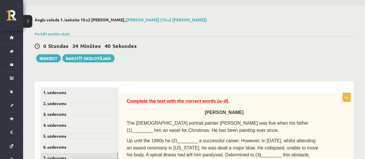
scroll to position [0, 0]
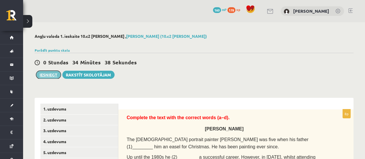
click at [51, 76] on button "Iesniegt" at bounding box center [48, 75] width 25 height 8
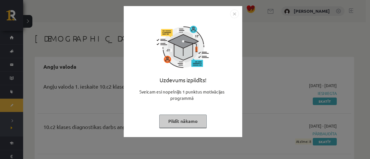
click at [233, 13] on img "Close" at bounding box center [234, 14] width 9 height 9
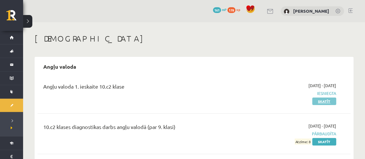
click at [326, 100] on link "Skatīt" at bounding box center [325, 102] width 24 height 8
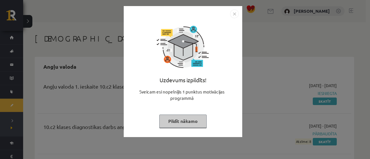
click at [233, 16] on img "Close" at bounding box center [234, 14] width 9 height 9
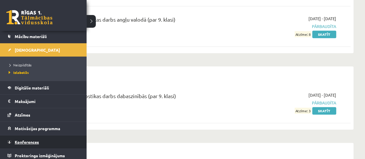
scroll to position [57, 0]
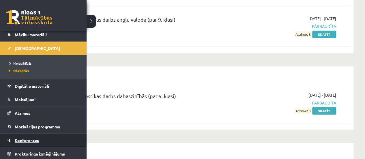
click at [27, 135] on link "Konferences" at bounding box center [44, 140] width 72 height 13
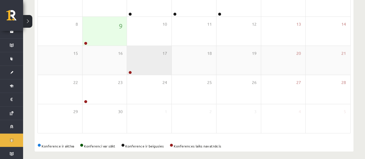
scroll to position [116, 0]
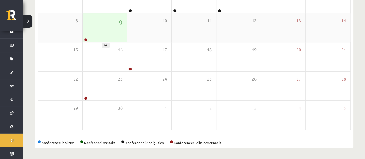
drag, startPoint x: 111, startPoint y: 33, endPoint x: 106, endPoint y: 31, distance: 4.6
click at [106, 31] on div "9" at bounding box center [105, 27] width 44 height 29
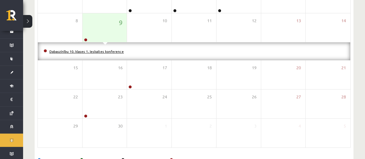
click at [99, 50] on link "Dabaszinību 10. klases 1. ieskaites konference" at bounding box center [86, 51] width 75 height 5
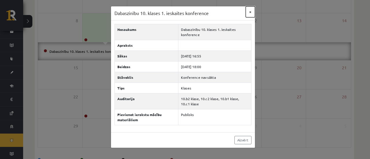
click at [252, 9] on button "×" at bounding box center [250, 11] width 9 height 11
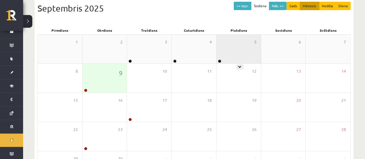
scroll to position [58, 0]
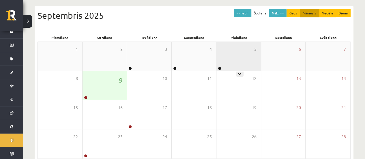
click at [229, 48] on div "5" at bounding box center [239, 56] width 44 height 29
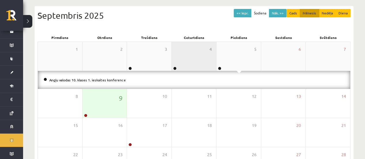
drag, startPoint x: 192, startPoint y: 38, endPoint x: 186, endPoint y: 45, distance: 9.4
click at [186, 44] on div "4" at bounding box center [194, 56] width 44 height 29
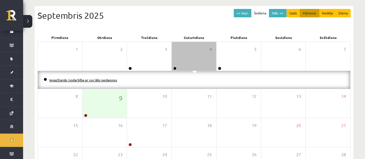
click at [116, 80] on link "Iepazīšanās nodarbība ar sociālo pedagogu" at bounding box center [83, 80] width 68 height 5
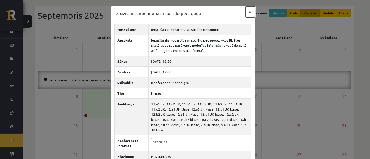
click at [247, 13] on button "×" at bounding box center [250, 11] width 9 height 11
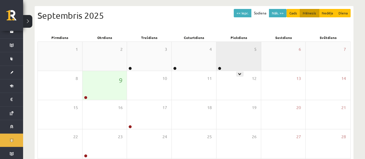
click at [251, 51] on div "5" at bounding box center [239, 56] width 44 height 29
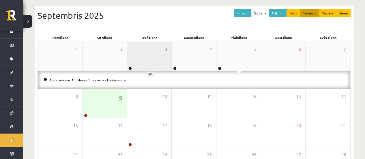
click at [156, 57] on div "3" at bounding box center [149, 56] width 44 height 29
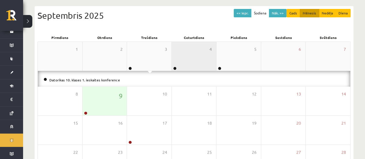
click at [188, 59] on div "4" at bounding box center [194, 56] width 44 height 29
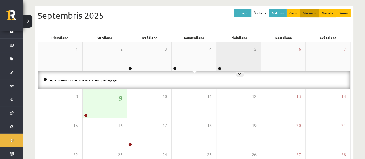
click at [220, 64] on div "5" at bounding box center [239, 56] width 44 height 29
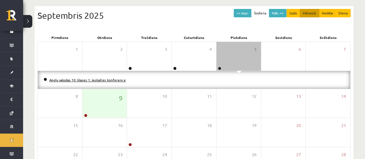
click at [122, 78] on link "Angļu valodas 10. klases 1. ieskaites konference" at bounding box center [87, 80] width 77 height 5
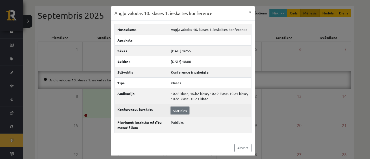
click at [176, 110] on link "Skatīties" at bounding box center [180, 111] width 18 height 8
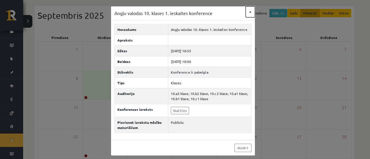
click at [247, 10] on button "×" at bounding box center [250, 11] width 9 height 11
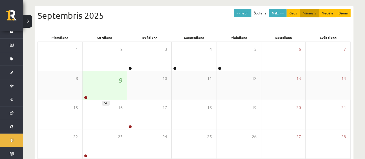
drag, startPoint x: 119, startPoint y: 93, endPoint x: 97, endPoint y: 73, distance: 29.0
click at [97, 73] on div "9" at bounding box center [105, 85] width 44 height 29
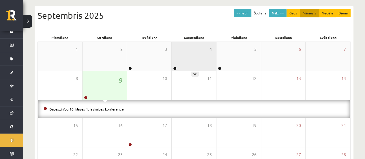
click at [173, 60] on div "4" at bounding box center [194, 56] width 44 height 29
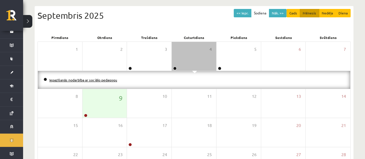
click at [95, 79] on link "Iepazīšanās nodarbība ar sociālo pedagogu" at bounding box center [83, 80] width 68 height 5
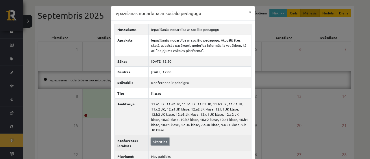
click at [158, 138] on link "Skatīties" at bounding box center [160, 142] width 18 height 8
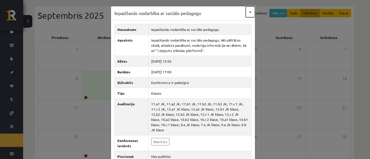
click at [247, 12] on button "×" at bounding box center [250, 11] width 9 height 11
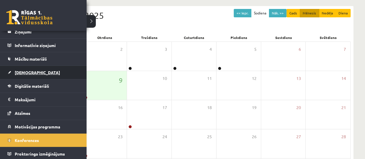
click at [34, 75] on link "[DEMOGRAPHIC_DATA]" at bounding box center [44, 72] width 72 height 13
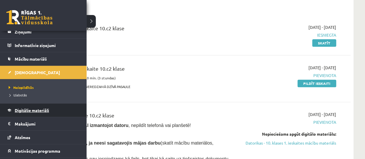
click at [21, 109] on span "Digitālie materiāli" at bounding box center [32, 110] width 34 height 5
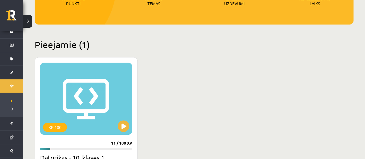
scroll to position [116, 0]
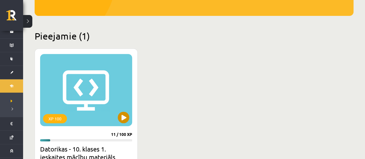
click at [99, 97] on div "XP 100" at bounding box center [86, 90] width 92 height 72
click at [123, 109] on div "XP 100" at bounding box center [86, 90] width 92 height 72
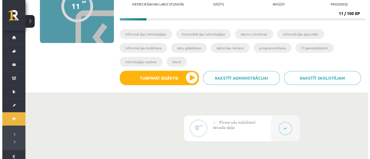
scroll to position [58, 0]
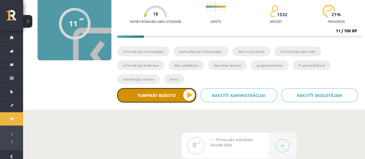
click at [179, 93] on button "Turpināt iesākto" at bounding box center [156, 95] width 79 height 14
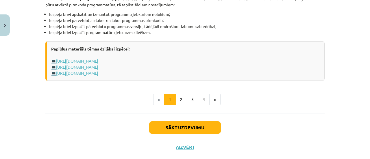
scroll to position [658, 0]
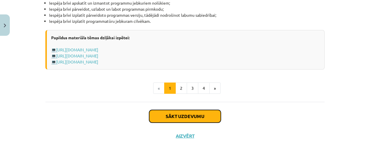
click at [165, 110] on button "Sākt uzdevumu" at bounding box center [185, 116] width 72 height 13
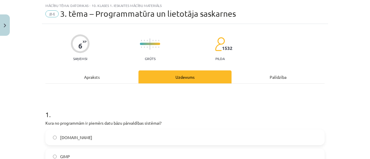
scroll to position [43, 0]
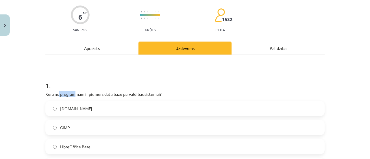
drag, startPoint x: 57, startPoint y: 96, endPoint x: 76, endPoint y: 94, distance: 18.6
click at [75, 94] on p "Kura no programmām ir piemērs datu bāzu pārvaldības sistēmai?" at bounding box center [184, 94] width 279 height 6
click at [116, 49] on div "Apraksts" at bounding box center [91, 48] width 93 height 13
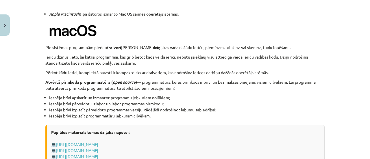
scroll to position [650, 0]
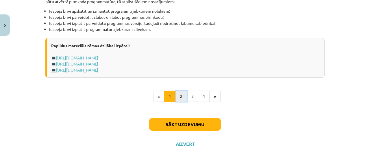
click at [181, 95] on button "2" at bounding box center [181, 97] width 12 height 12
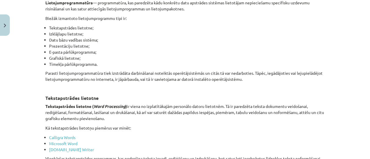
scroll to position [103, 0]
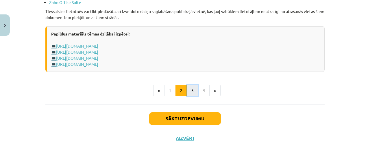
click at [187, 89] on button "3" at bounding box center [193, 91] width 12 height 12
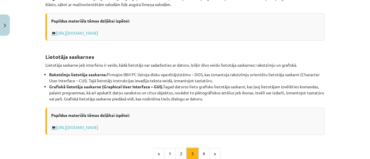
scroll to position [248, 0]
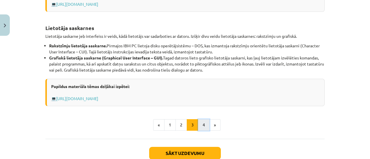
click at [199, 121] on button "4" at bounding box center [204, 125] width 12 height 12
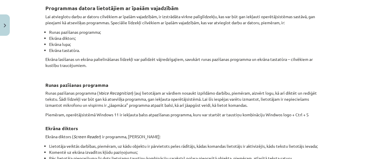
scroll to position [45, 0]
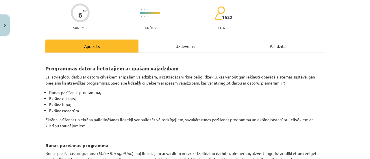
click at [168, 51] on div "Uzdevums" at bounding box center [184, 46] width 93 height 13
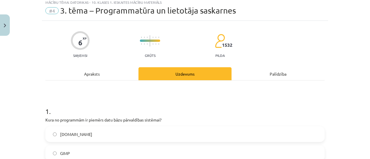
scroll to position [14, 0]
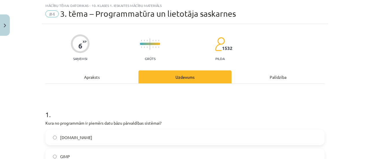
click at [108, 75] on div "Apraksts" at bounding box center [91, 76] width 93 height 13
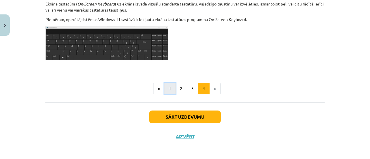
click at [168, 87] on button "1" at bounding box center [170, 89] width 12 height 12
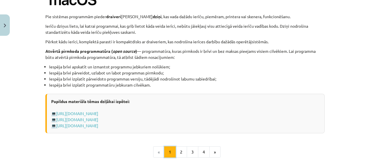
scroll to position [652, 0]
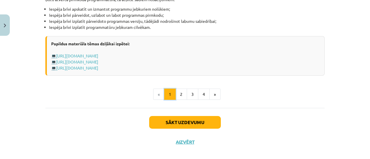
click at [173, 94] on button "1" at bounding box center [170, 95] width 12 height 12
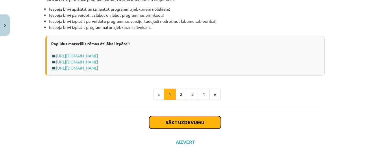
click at [174, 117] on button "Sākt uzdevumu" at bounding box center [185, 122] width 72 height 13
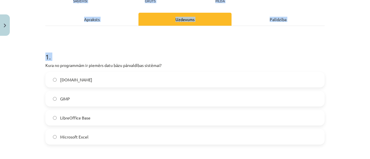
scroll to position [130, 0]
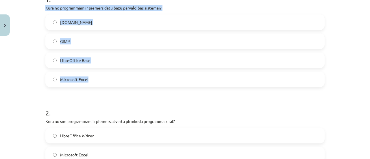
drag, startPoint x: 43, startPoint y: 121, endPoint x: 91, endPoint y: 76, distance: 65.8
copy div "Kura no programmām ir piemērs datu bāzu pārvaldības sistēmai? [DOMAIN_NAME] GIM…"
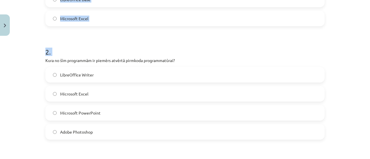
scroll to position [242, 0]
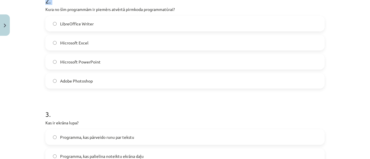
drag, startPoint x: 42, startPoint y: 93, endPoint x: 100, endPoint y: 84, distance: 59.0
copy div "Kura no šīm programmām ir piemērs atvērtā pirmkoda programmatūrai? LibreOffice …"
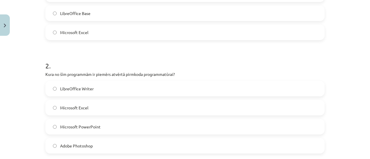
scroll to position [184, 0]
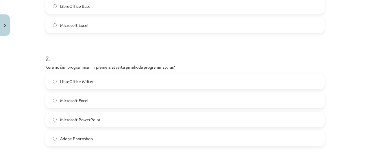
click at [88, 136] on span "Adobe Photoshop" at bounding box center [76, 139] width 33 height 6
click at [100, 121] on label "Microsoft PowerPoint" at bounding box center [185, 119] width 278 height 14
click at [101, 103] on label "Microsoft Excel" at bounding box center [185, 100] width 278 height 14
click at [99, 83] on label "LibreOffice Writer" at bounding box center [185, 81] width 278 height 14
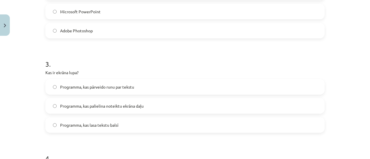
scroll to position [300, 0]
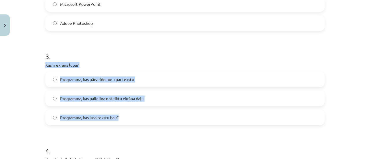
drag, startPoint x: 41, startPoint y: 66, endPoint x: 119, endPoint y: 97, distance: 83.7
click at [137, 121] on div "6 XP Saņemsi Grūts 1532 pilda Apraksts Uzdevums Palīdzība 1 . Kura no programmā…" at bounding box center [185, 119] width 286 height 761
copy div "Kas ir ekrāna lupa? Programma, kas pārveido runu par tekstu Programma, kas pali…"
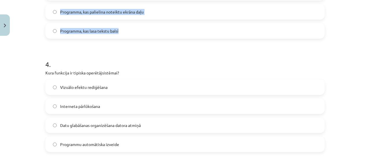
drag, startPoint x: 37, startPoint y: 74, endPoint x: 136, endPoint y: 139, distance: 118.7
click at [145, 145] on div "Mācību tēma: Datorikas - 10. klases 1. ieskaites mācību materiāls #4 3. tēma – …" at bounding box center [185, 79] width 370 height 159
copy div "Kura funkcija ir tipiska operētājsistēmai? Vizuālo efektu rediģēšana Interneta …"
click at [55, 128] on label "Datu glabāšanas organizēšana datora atmiņā" at bounding box center [185, 125] width 278 height 14
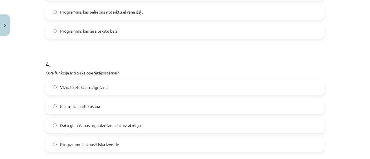
click at [50, 142] on label "Programmu automātiska izveide" at bounding box center [185, 144] width 278 height 14
click at [51, 104] on label "Interneta pārlūkošana" at bounding box center [185, 106] width 278 height 14
click at [65, 130] on label "Datu glabāšanas organizēšana datora atmiņā" at bounding box center [185, 125] width 278 height 14
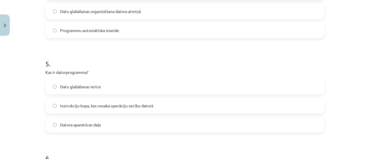
scroll to position [531, 0]
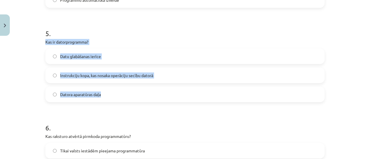
drag, startPoint x: 36, startPoint y: 42, endPoint x: 125, endPoint y: 100, distance: 106.4
click at [125, 100] on div "Mācību tēma: Datorikas - 10. klases 1. ieskaites mācību materiāls #4 3. tēma – …" at bounding box center [185, 79] width 370 height 159
copy div "Kas ir datorprogramma? Datu glabāšanas ierīce Instrukciju kopa, kas nosaka oper…"
click at [48, 60] on label "Datu glabāšanas ierīce" at bounding box center [185, 56] width 278 height 14
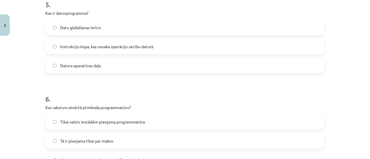
scroll to position [588, 0]
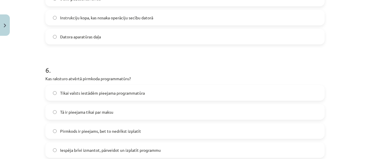
click at [80, 17] on span "Instrukciju kopa, kas nosaka operāciju secību datorā" at bounding box center [106, 18] width 93 height 6
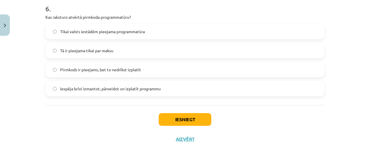
scroll to position [654, 0]
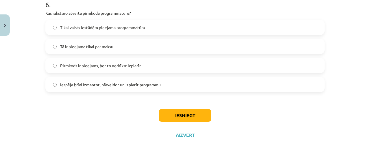
drag, startPoint x: 39, startPoint y: 15, endPoint x: 162, endPoint y: 85, distance: 141.3
click at [162, 85] on div "Mācību tēma: Datorikas - 10. klases 1. ieskaites mācību materiāls #4 3. tēma – …" at bounding box center [185, 79] width 370 height 159
copy div "Kas raksturo atvērtā pirmkoda programmatūru? Tikai valsts iestādēm pieejama pro…"
click at [48, 87] on label "Iespēja brīvi izmantot, pārveidot un izplatīt programmu" at bounding box center [185, 84] width 278 height 14
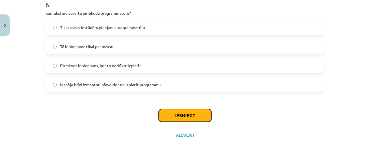
click at [168, 112] on button "Iesniegt" at bounding box center [185, 115] width 53 height 13
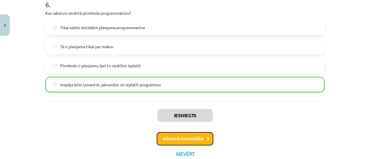
click at [199, 136] on button "Nākamā nodarbība" at bounding box center [185, 138] width 57 height 13
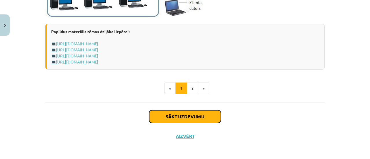
click at [194, 115] on button "Sākt uzdevumu" at bounding box center [185, 116] width 72 height 13
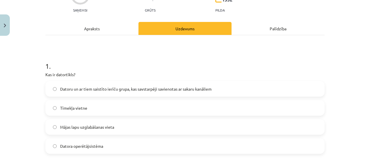
scroll to position [72, 0]
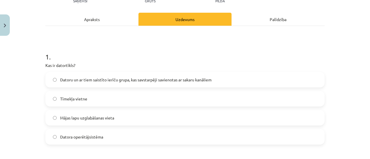
click at [100, 18] on div "Apraksts" at bounding box center [91, 19] width 93 height 13
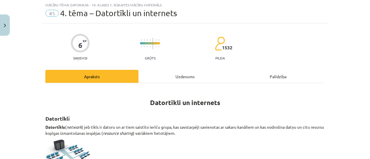
scroll to position [14, 0]
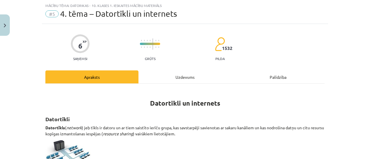
click at [167, 75] on div "Uzdevums" at bounding box center [184, 76] width 93 height 13
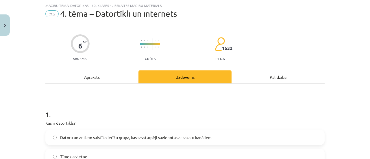
scroll to position [43, 0]
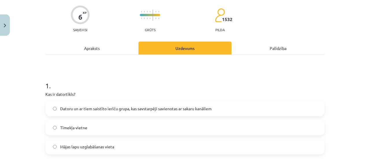
click at [142, 108] on span "Datoru un ar tiem saistīto ierīču grupa, kas savstarpēji savienotas ar sakaru k…" at bounding box center [135, 109] width 151 height 6
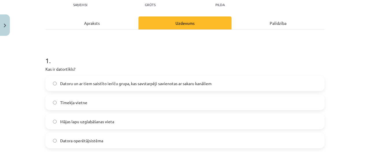
scroll to position [101, 0]
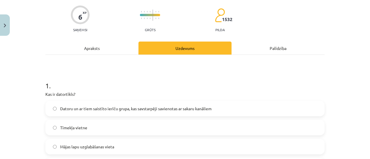
click at [103, 45] on div "Apraksts" at bounding box center [91, 48] width 93 height 13
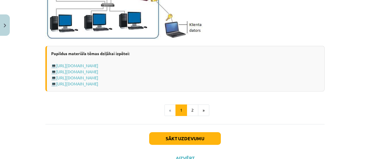
scroll to position [737, 0]
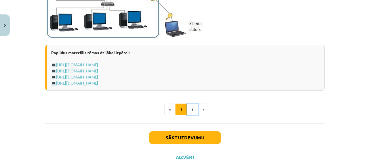
click at [189, 106] on button "2" at bounding box center [193, 110] width 12 height 12
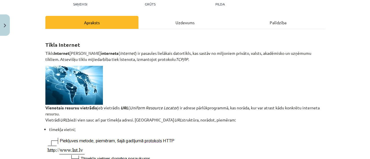
scroll to position [0, 0]
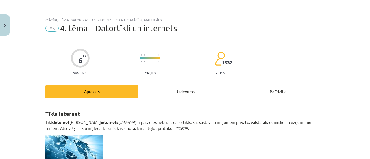
click at [169, 91] on div "Uzdevums" at bounding box center [184, 91] width 93 height 13
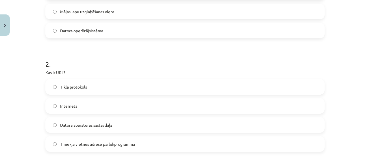
scroll to position [188, 0]
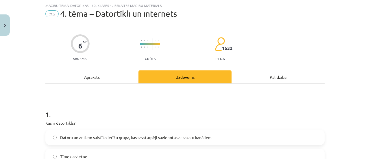
click at [101, 73] on div "Apraksts" at bounding box center [91, 76] width 93 height 13
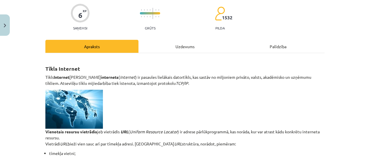
scroll to position [0, 0]
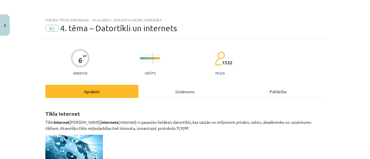
click at [191, 86] on div "Uzdevums" at bounding box center [184, 91] width 93 height 13
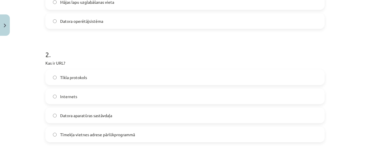
scroll to position [217, 0]
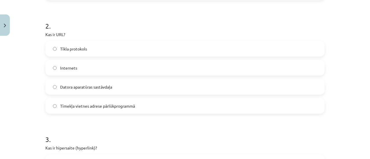
click at [115, 87] on label "Datora aparatūras sastāvdaļa" at bounding box center [185, 87] width 278 height 14
click at [116, 107] on span "Tīmekļa vietnes adrese pārlūkprogrammā" at bounding box center [97, 106] width 75 height 6
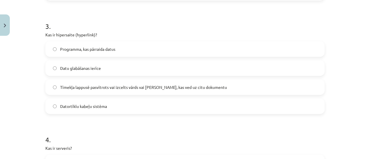
scroll to position [332, 0]
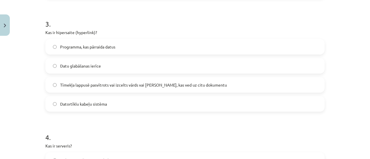
click at [70, 50] on label "Programma, kas pārraida datus" at bounding box center [185, 47] width 278 height 14
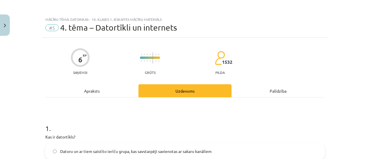
scroll to position [0, 0]
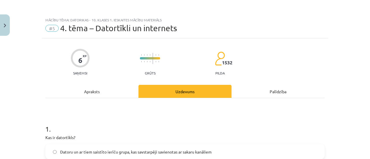
click at [92, 95] on div "Apraksts" at bounding box center [91, 91] width 93 height 13
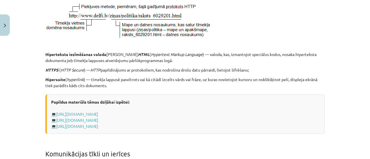
scroll to position [246, 0]
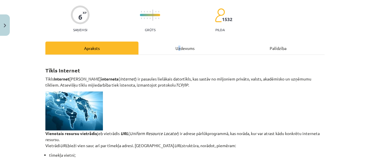
click at [177, 45] on div "Uzdevums" at bounding box center [184, 48] width 93 height 13
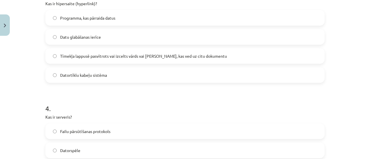
scroll to position [332, 0]
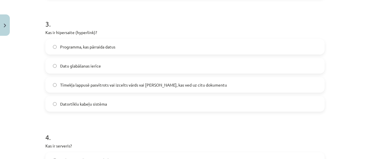
click at [102, 62] on label "Datu glabāšanas ierīce" at bounding box center [185, 66] width 278 height 14
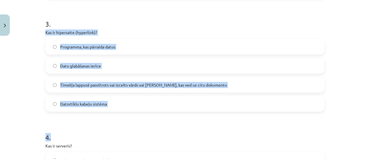
drag, startPoint x: 40, startPoint y: 30, endPoint x: 114, endPoint y: 114, distance: 112.4
click at [114, 118] on div "6 XP Saņemsi Grūts 1532 pilda Apraksts Uzdevums Palīdzība 1 . Kas ir datortīkls…" at bounding box center [185, 105] width 286 height 799
click at [120, 104] on label "Datortīklu kabeļu sistēma" at bounding box center [185, 104] width 278 height 14
click at [60, 83] on span "Tīmekļa lappusē pasvītrots vai izcelts vārds vai [PERSON_NAME], kas ved uz citu…" at bounding box center [143, 85] width 167 height 6
click at [166, 119] on form "1 . Kas ir datortīkls? Datoru un ar tiem saistīto ierīču grupa, kas savstarpēji…" at bounding box center [184, 118] width 279 height 670
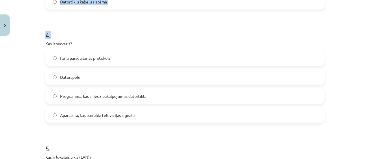
scroll to position [448, 0]
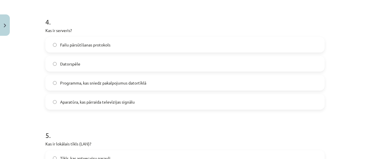
drag, startPoint x: 38, startPoint y: 28, endPoint x: 39, endPoint y: 23, distance: 5.0
click at [39, 26] on div "Mācību tēma: Datorikas - 10. klases 1. ieskaites mācību materiāls #5 4. tēma – …" at bounding box center [185, 79] width 370 height 159
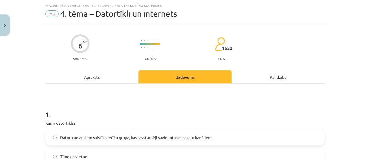
scroll to position [14, 0]
click at [99, 78] on div "Apraksts" at bounding box center [91, 76] width 93 height 13
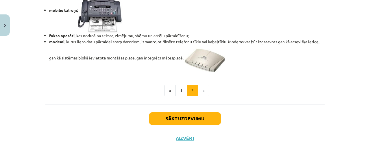
scroll to position [549, 0]
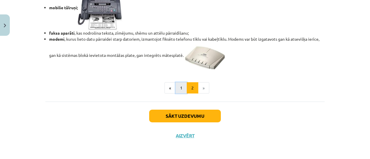
click at [175, 90] on button "1" at bounding box center [181, 88] width 12 height 12
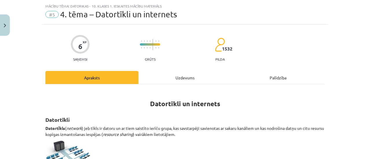
scroll to position [0, 0]
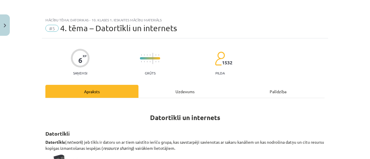
click at [169, 85] on div "Uzdevums" at bounding box center [184, 91] width 93 height 13
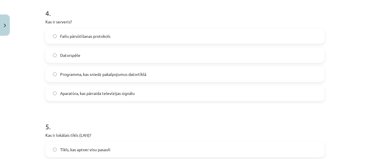
scroll to position [448, 0]
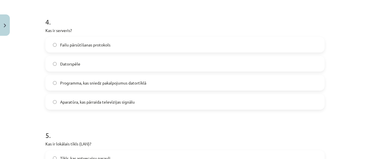
click at [103, 82] on span "Programma, kas sniedz pakalpojumus datortīklā" at bounding box center [103, 83] width 86 height 6
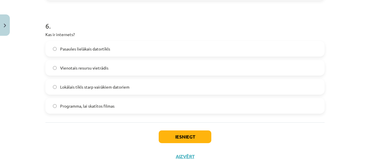
scroll to position [663, 0]
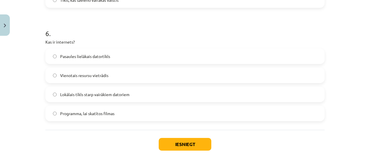
click at [66, 55] on span "Pasaules lielākais datortīkls" at bounding box center [85, 56] width 50 height 6
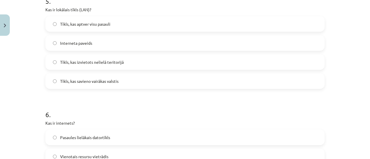
scroll to position [577, 0]
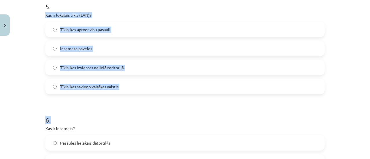
drag, startPoint x: 42, startPoint y: 12, endPoint x: 132, endPoint y: 95, distance: 122.5
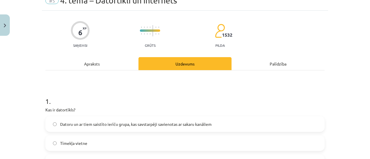
scroll to position [0, 0]
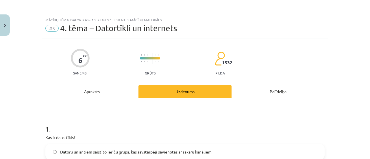
click at [108, 93] on div "Apraksts" at bounding box center [91, 91] width 93 height 13
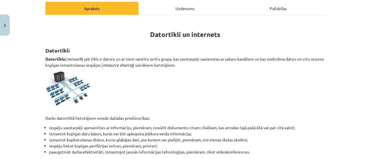
scroll to position [43, 0]
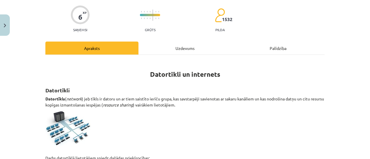
click at [172, 53] on div "Uzdevums" at bounding box center [184, 48] width 93 height 13
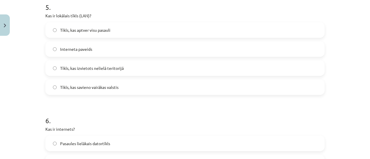
scroll to position [563, 0]
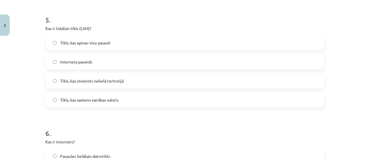
click at [97, 105] on label "Tīkls, kas savieno vairākas valstis" at bounding box center [185, 100] width 278 height 14
click at [112, 85] on label "Tīkls, kas izvietots nelielā teritorijā" at bounding box center [185, 81] width 278 height 14
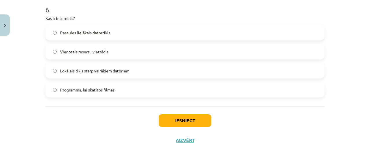
scroll to position [692, 0]
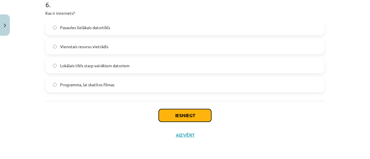
click at [187, 111] on button "Iesniegt" at bounding box center [185, 115] width 53 height 13
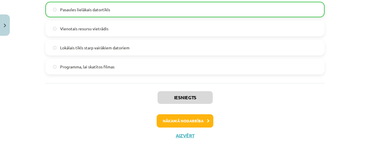
scroll to position [681, 0]
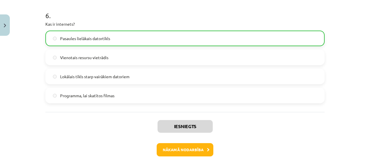
click at [185, 142] on div "Iesniegts Nākamā nodarbība Aizvērt" at bounding box center [184, 141] width 279 height 59
click at [185, 146] on button "Nākamā nodarbība" at bounding box center [185, 149] width 57 height 13
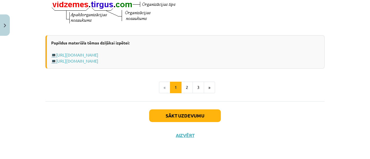
scroll to position [377, 0]
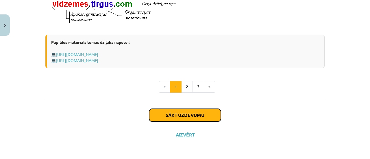
click at [166, 115] on button "Sākt uzdevumu" at bounding box center [185, 115] width 72 height 13
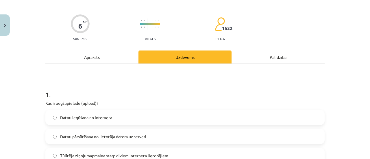
scroll to position [43, 0]
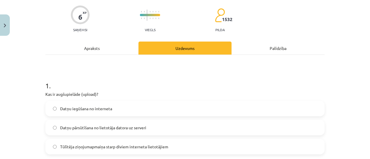
click at [55, 107] on label "Datņu iegūšana no interneta" at bounding box center [185, 108] width 278 height 14
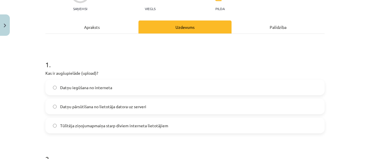
scroll to position [72, 0]
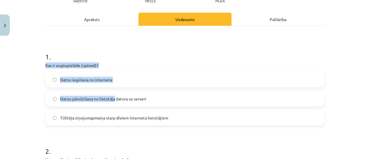
drag, startPoint x: 42, startPoint y: 62, endPoint x: 116, endPoint y: 87, distance: 78.3
click at [122, 81] on label "Datņu iegūšana no interneta" at bounding box center [185, 80] width 278 height 14
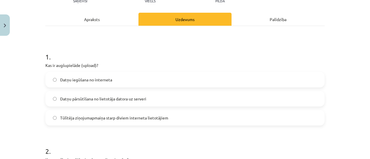
click at [105, 19] on div "Apraksts" at bounding box center [91, 19] width 93 height 13
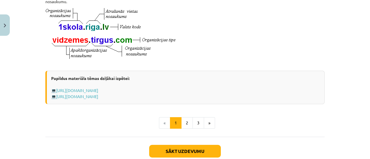
scroll to position [377, 0]
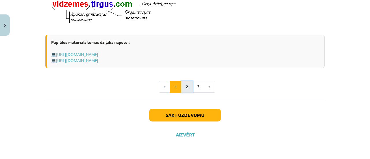
click at [184, 89] on button "2" at bounding box center [187, 87] width 12 height 12
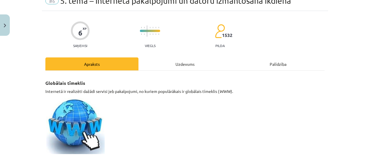
scroll to position [0, 0]
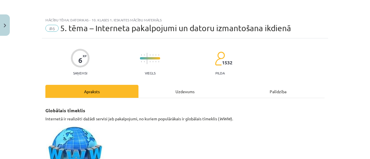
click at [149, 92] on div "Uzdevums" at bounding box center [184, 91] width 93 height 13
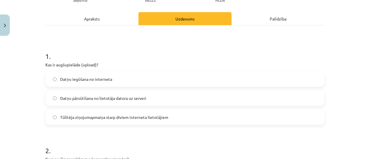
scroll to position [72, 0]
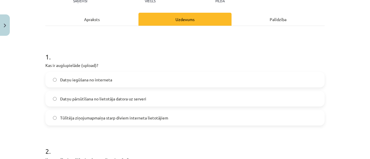
click at [126, 98] on span "Datņu pārsūtīšana no lietotāja datora uz serveri" at bounding box center [103, 99] width 86 height 6
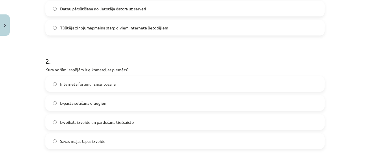
scroll to position [188, 0]
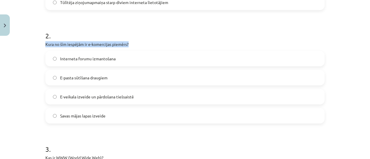
drag, startPoint x: 40, startPoint y: 46, endPoint x: 56, endPoint y: 60, distance: 21.3
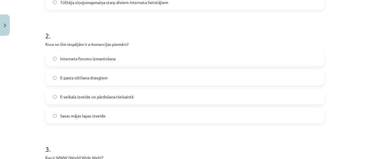
click at [34, 54] on div "Mācību tēma: Datorikas - 10. klases 1. ieskaites mācību materiāls #6 5. tēma – …" at bounding box center [185, 79] width 370 height 159
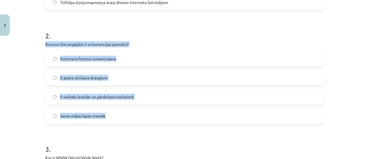
drag, startPoint x: 41, startPoint y: 43, endPoint x: 147, endPoint y: 115, distance: 128.1
copy div "Kura no šīm iespējām ir e-komercijas piemērs? Interneta forumu izmantošana E-pa…"
click at [46, 94] on label "E-veikala izveide un pārdošana tiešsaistē" at bounding box center [185, 97] width 278 height 14
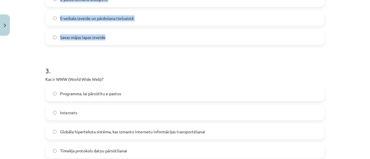
scroll to position [332, 0]
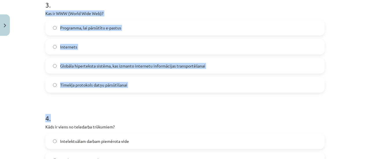
drag, startPoint x: 43, startPoint y: 11, endPoint x: 154, endPoint y: 92, distance: 137.9
click at [164, 106] on div "6 XP Saņemsi Viegls 1532 pilda Apraksts Uzdevums Palīdzība 1 . Kas ir augšupiel…" at bounding box center [185, 86] width 286 height 761
click at [46, 59] on label "Globāla hiperteksta sistēma, kas izmanto internetu informācijas transportēšanai" at bounding box center [185, 66] width 278 height 14
click at [51, 80] on label "Tīmekļa protokols datņu pārsūtīšanai" at bounding box center [185, 85] width 278 height 14
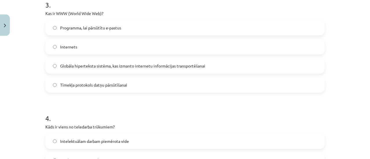
click at [50, 66] on label "Globāla hiperteksta sistēma, kas izmanto internetu informācijas transportēšanai" at bounding box center [185, 66] width 278 height 14
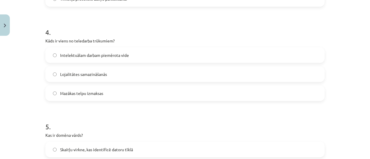
scroll to position [419, 0]
click at [50, 58] on label "Intelektuālam darbam piemērota vide" at bounding box center [185, 54] width 278 height 14
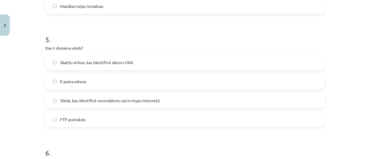
scroll to position [534, 0]
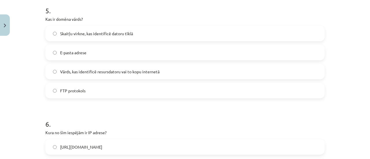
click at [50, 71] on label "Vārds, kas identificē resursdatoru vai to kopu internetā" at bounding box center [185, 71] width 278 height 14
click at [52, 88] on label "FTP protokols" at bounding box center [185, 90] width 278 height 14
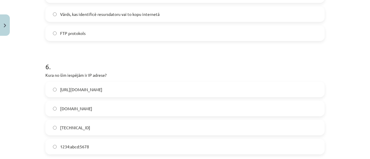
scroll to position [592, 0]
click at [53, 84] on label "[URL][DOMAIN_NAME]" at bounding box center [185, 89] width 278 height 14
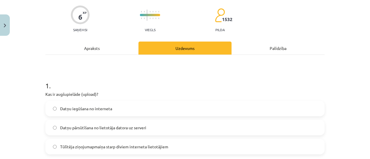
click at [75, 54] on div "Apraksts" at bounding box center [91, 48] width 93 height 13
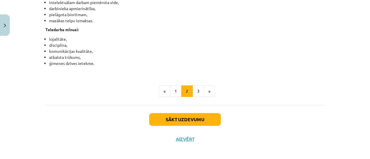
scroll to position [988, 0]
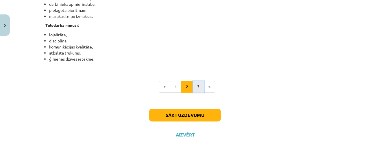
click at [200, 92] on button "3" at bounding box center [198, 87] width 12 height 12
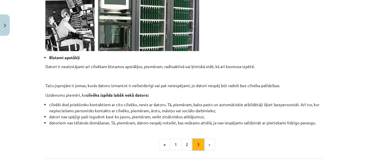
scroll to position [565, 0]
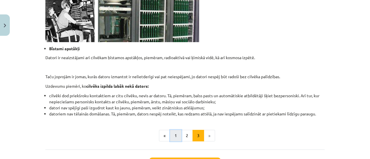
click at [170, 136] on button "1" at bounding box center [176, 136] width 12 height 12
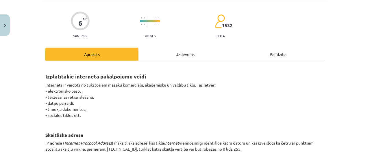
scroll to position [0, 0]
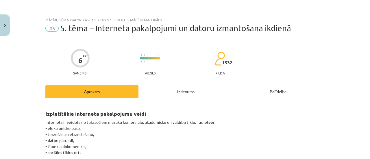
click at [168, 91] on div "Uzdevums" at bounding box center [184, 91] width 93 height 13
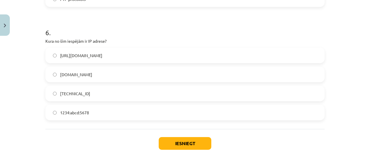
scroll to position [650, 0]
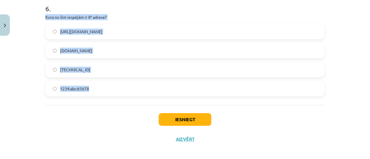
drag, startPoint x: 43, startPoint y: 16, endPoint x: 101, endPoint y: 79, distance: 86.3
copy div "Kura no šīm iespējām ir IP adrese? [URL][DOMAIN_NAME] [DOMAIN_NAME] [TECHNICAL_…"
drag, startPoint x: 57, startPoint y: 67, endPoint x: 59, endPoint y: 70, distance: 3.2
click at [57, 68] on label "[TECHNICAL_ID]" at bounding box center [185, 69] width 278 height 14
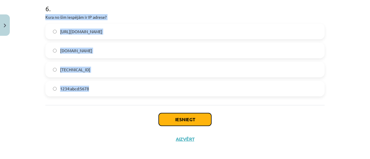
click at [164, 119] on button "Iesniegt" at bounding box center [185, 119] width 53 height 13
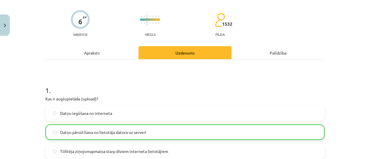
scroll to position [0, 0]
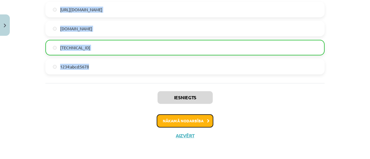
click at [162, 122] on button "Nākamā nodarbība" at bounding box center [185, 120] width 57 height 13
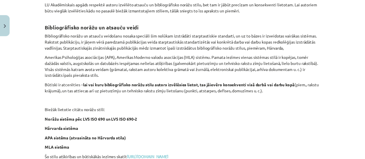
scroll to position [283, 0]
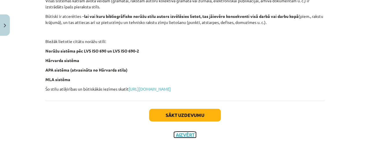
click at [180, 135] on button "Aizvērt" at bounding box center [185, 135] width 22 height 6
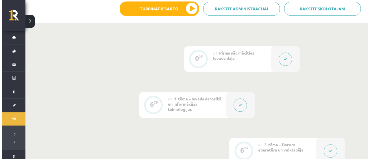
scroll to position [116, 0]
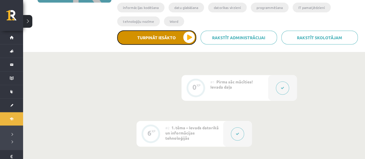
click at [183, 35] on button "Turpināt iesākto" at bounding box center [156, 37] width 79 height 14
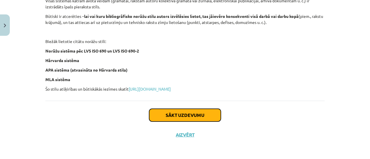
click at [191, 111] on button "Sākt uzdevumu" at bounding box center [185, 115] width 72 height 13
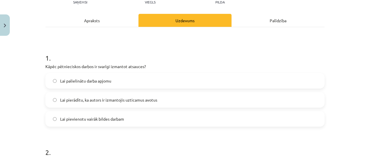
scroll to position [72, 0]
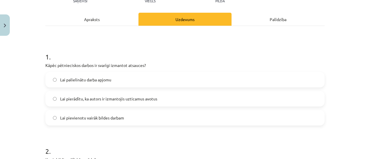
click at [167, 78] on label "Lai palielinātu darba apjomu" at bounding box center [185, 80] width 278 height 14
click at [67, 101] on span "Lai pierādītu, ka autors ir izmantojis uzticamus avotus" at bounding box center [108, 99] width 97 height 6
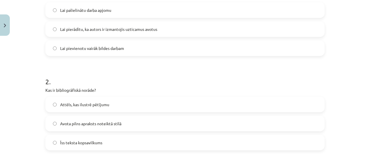
scroll to position [159, 0]
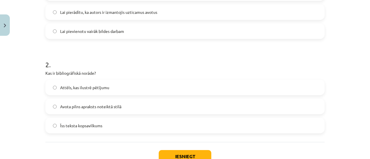
click at [81, 83] on label "Attēls, kas ilustrē pētījumu" at bounding box center [185, 87] width 278 height 14
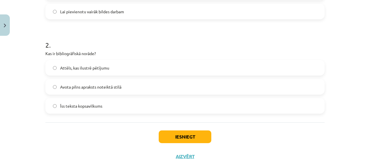
scroll to position [188, 0]
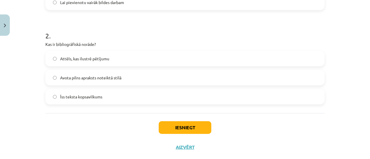
click at [91, 77] on span "Avota pilns apraksts noteiktā stilā" at bounding box center [90, 78] width 61 height 6
click at [99, 96] on span "Īss teksta kopsavilkums" at bounding box center [81, 97] width 42 height 6
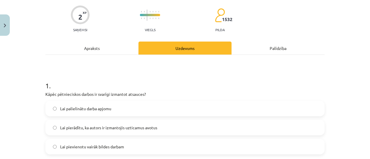
click at [102, 47] on div "Apraksts" at bounding box center [91, 48] width 93 height 13
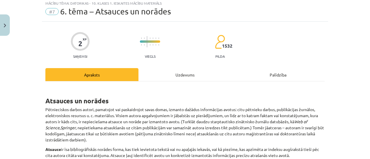
scroll to position [14, 0]
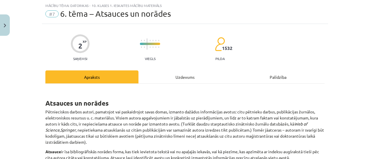
click at [143, 71] on div "Uzdevums" at bounding box center [184, 76] width 93 height 13
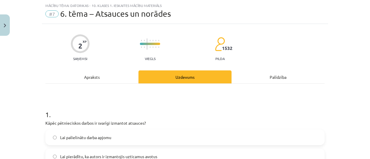
scroll to position [159, 0]
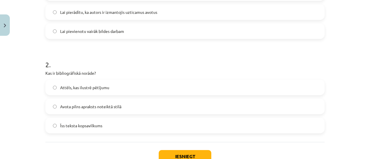
click at [110, 104] on span "Avota pilns apraksts noteiktā stilā" at bounding box center [90, 107] width 61 height 6
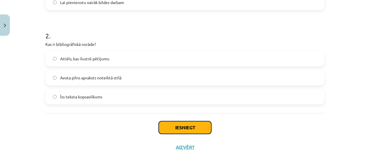
click at [171, 132] on button "Iesniegt" at bounding box center [185, 127] width 53 height 13
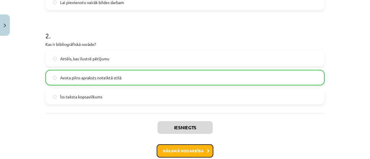
click at [199, 146] on button "Nākamā nodarbība" at bounding box center [185, 150] width 57 height 13
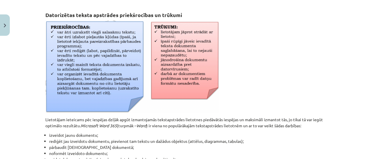
scroll to position [321, 0]
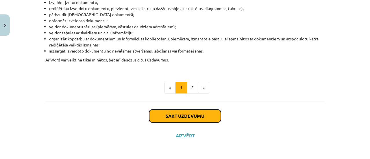
click at [208, 111] on button "Sākt uzdevumu" at bounding box center [185, 116] width 72 height 13
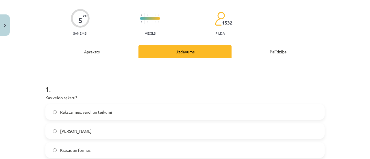
scroll to position [72, 0]
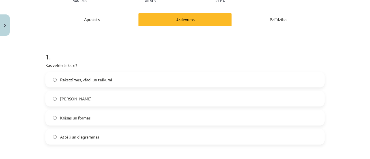
click at [182, 92] on label "[PERSON_NAME]" at bounding box center [185, 99] width 278 height 14
click at [183, 77] on label "Rakstzīmes, vārdi un teikumi" at bounding box center [185, 80] width 278 height 14
click at [132, 14] on div "Apraksts" at bounding box center [91, 19] width 93 height 13
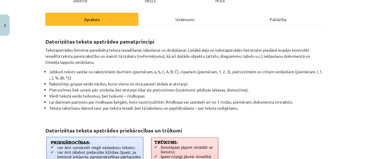
click at [152, 17] on div "Uzdevums" at bounding box center [184, 19] width 93 height 13
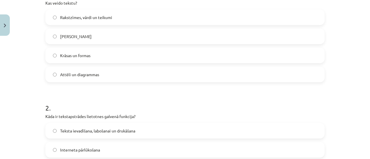
scroll to position [159, 0]
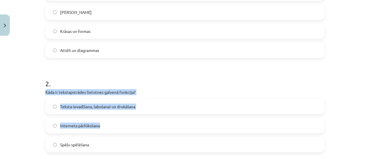
drag, startPoint x: 43, startPoint y: 92, endPoint x: 121, endPoint y: 125, distance: 84.5
click at [121, 125] on div "2 . Kāda ir tekstapstrādes lietotnes galvenā funkcija? Teksta ievadīšana, laboš…" at bounding box center [184, 121] width 279 height 102
click at [130, 118] on div "Interneta pārlūkošana" at bounding box center [184, 126] width 279 height 16
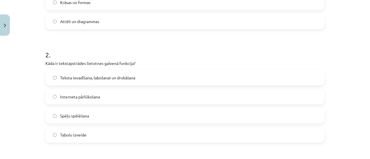
click at [135, 105] on div "Teksta ievadīšana, labošanai un drukāšana Interneta pārlūkošana Spēļu spēlēšana…" at bounding box center [184, 106] width 279 height 73
click at [133, 92] on label "Interneta pārlūkošana" at bounding box center [185, 97] width 278 height 14
click at [134, 77] on span "Teksta ievadīšana, labošanai un drukāšana" at bounding box center [97, 78] width 75 height 6
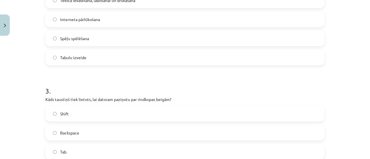
scroll to position [274, 0]
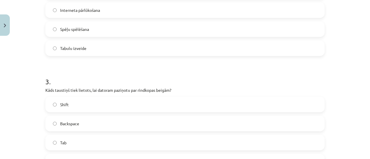
click at [135, 113] on div "Shift Backspace Tab Enter" at bounding box center [184, 133] width 279 height 73
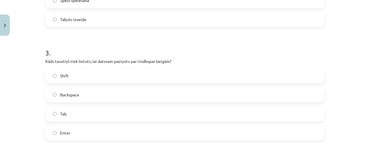
drag, startPoint x: 130, startPoint y: 77, endPoint x: 76, endPoint y: 81, distance: 53.9
click at [76, 81] on label "Shift" at bounding box center [185, 75] width 278 height 14
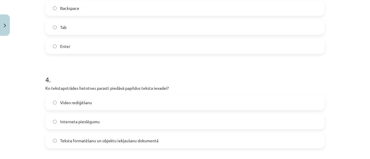
scroll to position [419, 0]
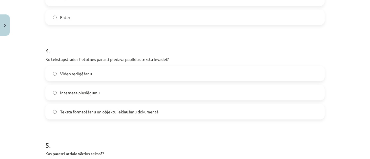
click at [117, 74] on label "Video rediģēšanu" at bounding box center [185, 73] width 278 height 14
click at [157, 90] on label "Interneta pieslēgumu" at bounding box center [185, 93] width 278 height 14
click at [148, 109] on span "Teksta formatēšanu un objektu iekļaušanu dokumentā" at bounding box center [109, 112] width 98 height 6
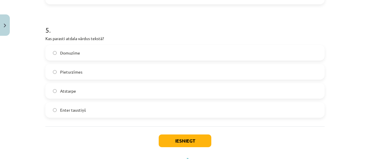
scroll to position [534, 0]
click at [117, 83] on label "Atstarpe" at bounding box center [185, 90] width 278 height 14
click at [116, 71] on label "Pieturzīmes" at bounding box center [185, 71] width 278 height 14
click at [145, 88] on label "Atstarpe" at bounding box center [185, 90] width 278 height 14
click at [155, 55] on label "Domuzīme" at bounding box center [185, 52] width 278 height 14
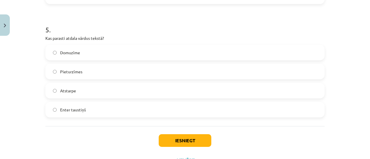
click at [138, 96] on label "Atstarpe" at bounding box center [185, 90] width 278 height 14
click at [190, 111] on label "Enter taustiņš" at bounding box center [185, 110] width 278 height 14
click at [180, 95] on label "Atstarpe" at bounding box center [185, 90] width 278 height 14
click at [188, 140] on button "Iesniegt" at bounding box center [185, 140] width 53 height 13
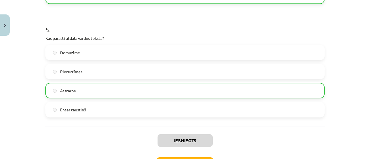
scroll to position [577, 0]
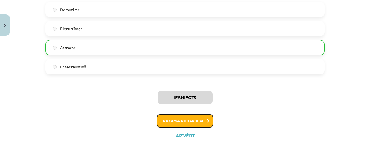
click at [167, 117] on button "Nākamā nodarbība" at bounding box center [185, 120] width 57 height 13
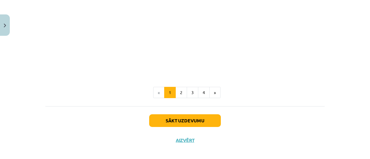
scroll to position [1208, 0]
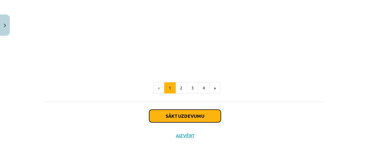
click at [165, 112] on button "Sākt uzdevumu" at bounding box center [185, 116] width 72 height 13
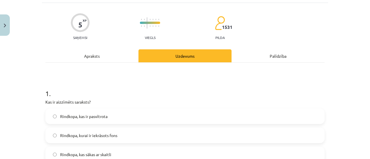
scroll to position [43, 0]
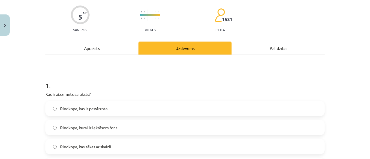
click at [168, 116] on div "Rindkopa, kas ir pasvītrota Rindkopa, kurai ir iekrāsots fons Rindkopa, kas sāk…" at bounding box center [184, 137] width 279 height 73
click at [177, 103] on label "Rindkopa, kas ir pasvītrota" at bounding box center [185, 108] width 278 height 14
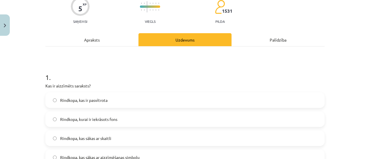
scroll to position [72, 0]
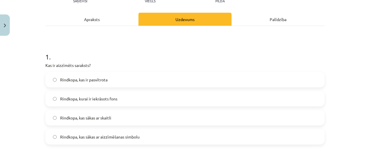
click at [171, 135] on label "Rindkopa, kas sākas ar aizzīmēšanas simbolu" at bounding box center [185, 137] width 278 height 14
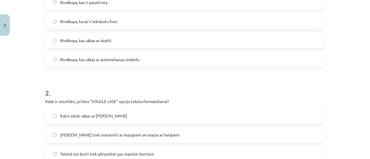
scroll to position [159, 0]
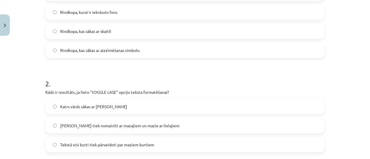
click at [155, 111] on label "Katrs vārds sākas ar [PERSON_NAME]" at bounding box center [185, 106] width 278 height 14
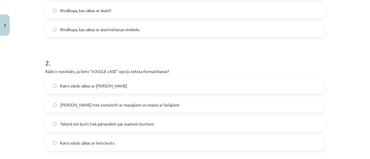
scroll to position [188, 0]
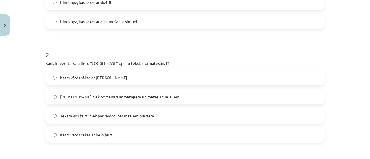
click at [177, 101] on label "[PERSON_NAME] tiek nomainīti ar mazajiem un mazie ar lielajiem" at bounding box center [185, 97] width 278 height 14
click at [185, 83] on label "Katrs vārds sākas ar [PERSON_NAME]" at bounding box center [185, 77] width 278 height 14
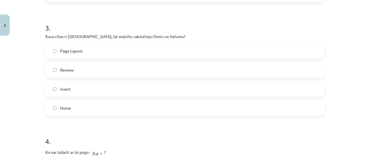
scroll to position [332, 0]
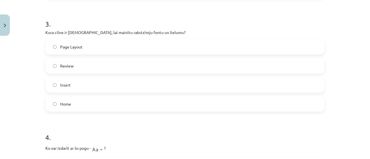
click at [186, 71] on label "Review" at bounding box center [185, 66] width 278 height 14
click at [183, 79] on label "Insert" at bounding box center [185, 85] width 278 height 14
click at [103, 64] on label "Review" at bounding box center [185, 66] width 278 height 14
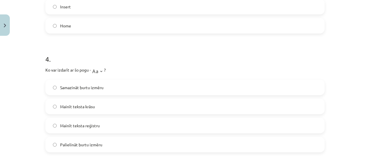
scroll to position [419, 0]
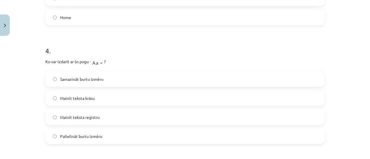
click at [128, 79] on label "Samazināt burtu izmēru" at bounding box center [185, 79] width 278 height 14
click at [128, 100] on label "Mainīt teksta krāsu" at bounding box center [185, 98] width 278 height 14
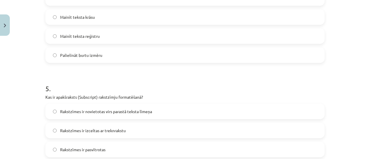
scroll to position [506, 0]
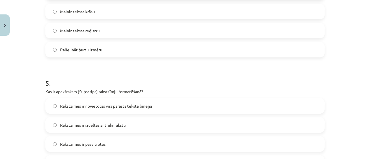
click at [131, 97] on div "5 . Kas ir apakšraksts (Subscript) rakstzīmju formatēšanā? Rakstzīmes ir noviet…" at bounding box center [184, 120] width 279 height 102
click at [133, 101] on label "Rakstzīmes ir novietotas virs parastā teksta līmeņa" at bounding box center [185, 106] width 278 height 14
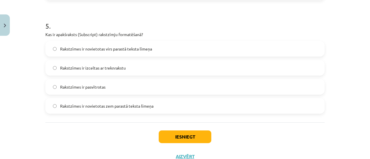
scroll to position [563, 0]
click at [146, 82] on label "Rakstzīmes ir pasvītrotas" at bounding box center [185, 86] width 278 height 14
click at [155, 71] on label "Rakstzīmes ir izceltas ar treknrakstu" at bounding box center [185, 67] width 278 height 14
click at [170, 44] on label "Rakstzīmes ir novietotas virs parastā teksta līmeņa" at bounding box center [185, 48] width 278 height 14
click at [180, 61] on label "Rakstzīmes ir izceltas ar treknrakstu" at bounding box center [185, 67] width 278 height 14
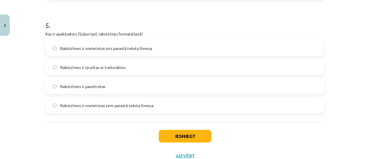
click at [173, 103] on label "Rakstzīmes ir novietotas zem parastā teksta līmeņa" at bounding box center [185, 105] width 278 height 14
click at [177, 129] on div "Iesniegt Aizvērt" at bounding box center [184, 142] width 279 height 40
click at [179, 133] on button "Iesniegt" at bounding box center [185, 136] width 53 height 13
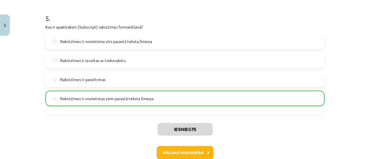
scroll to position [602, 0]
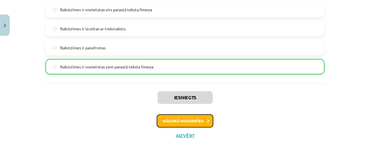
click at [207, 121] on icon at bounding box center [208, 121] width 3 height 4
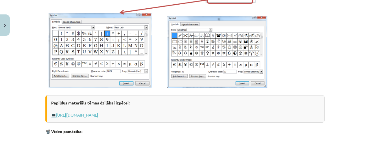
scroll to position [274, 0]
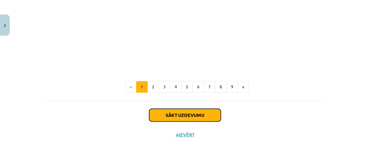
click at [155, 116] on button "Sākt uzdevumu" at bounding box center [185, 115] width 72 height 13
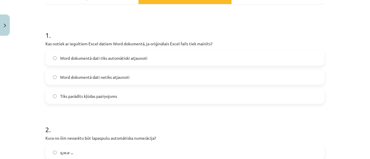
scroll to position [101, 0]
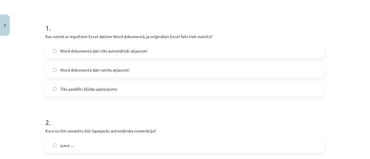
click at [133, 46] on label "Word dokumentā dati tiks automātiski atjaunoti" at bounding box center [185, 51] width 278 height 14
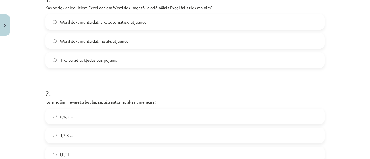
click at [134, 42] on label "Word dokumentā dati netiks atjaunoti" at bounding box center [185, 41] width 278 height 14
click at [139, 22] on span "Word dokumentā dati tiks automātiski atjaunoti" at bounding box center [103, 22] width 87 height 6
click at [138, 56] on label "Tiks parādīts kļūdas paziņojums" at bounding box center [185, 60] width 278 height 14
click at [131, 38] on label "Word dokumentā dati netiks atjaunoti" at bounding box center [185, 41] width 278 height 14
click at [129, 23] on span "Word dokumentā dati tiks automātiski atjaunoti" at bounding box center [103, 22] width 87 height 6
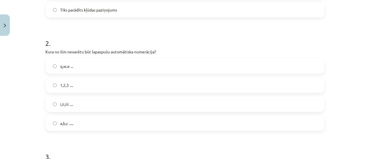
scroll to position [188, 0]
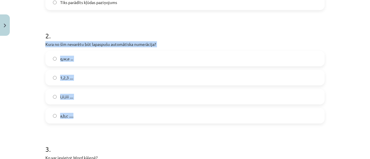
drag, startPoint x: 38, startPoint y: 42, endPoint x: 122, endPoint y: 114, distance: 110.2
click at [125, 118] on div "Mācību tēma: Datorikas - 10. klases 1. ieskaites mācību materiāls #10 9. tēma –…" at bounding box center [185, 79] width 370 height 159
click at [55, 81] on label "1,2,3 ...." at bounding box center [185, 77] width 278 height 14
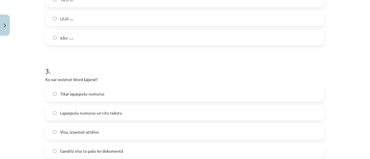
scroll to position [274, 0]
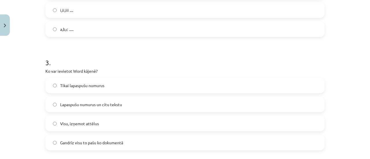
click at [52, 82] on label "Tikai lapaspušu numurus" at bounding box center [185, 85] width 278 height 14
click at [57, 105] on label "Lapaspušu numurus un citu tekstu" at bounding box center [185, 104] width 278 height 14
click at [52, 125] on label "Visu, izņemot attēlus" at bounding box center [185, 123] width 278 height 14
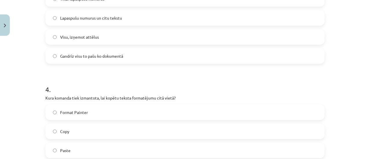
scroll to position [390, 0]
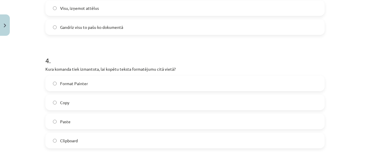
click at [50, 86] on label "Format Painter" at bounding box center [185, 83] width 278 height 14
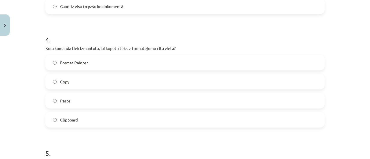
scroll to position [419, 0]
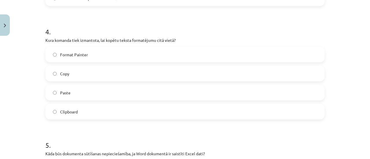
click at [50, 86] on label "Paste" at bounding box center [185, 93] width 278 height 14
click at [77, 76] on label "Copy" at bounding box center [185, 73] width 278 height 14
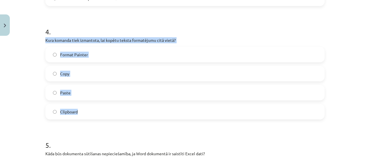
drag, startPoint x: 32, startPoint y: 38, endPoint x: 141, endPoint y: 115, distance: 133.2
click at [141, 115] on div "Mācību tēma: Datorikas - 10. klases 1. ieskaites mācību materiāls #10 9. tēma –…" at bounding box center [185, 79] width 370 height 159
copy div "Kura komanda tiek izmantota, lai kopētu teksta formatējumu citā vietā? Format P…"
click at [54, 55] on label "Format Painter" at bounding box center [185, 54] width 278 height 14
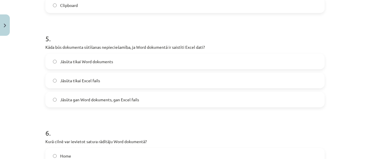
scroll to position [534, 0]
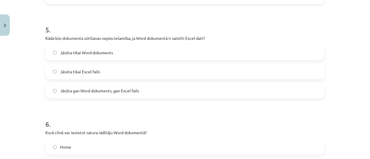
click at [74, 75] on label "Jāsūta tikai Excel fails" at bounding box center [185, 71] width 278 height 14
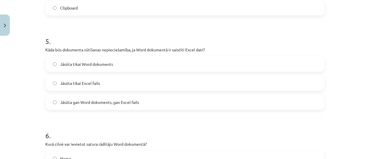
scroll to position [506, 0]
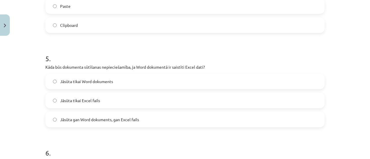
click at [96, 115] on label "Jāsūta gan Word dokuments, gan Excel fails" at bounding box center [185, 119] width 278 height 14
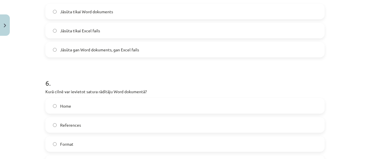
scroll to position [592, 0]
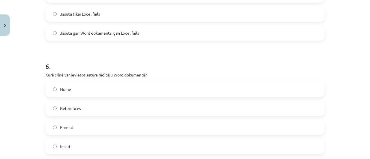
click at [90, 93] on label "Home" at bounding box center [185, 89] width 278 height 14
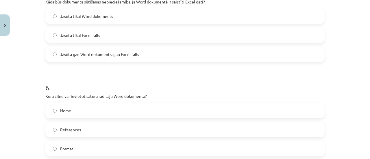
scroll to position [563, 0]
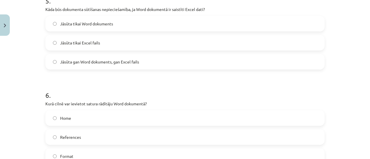
click at [75, 21] on span "Jāsūta tikai Word dokuments" at bounding box center [86, 24] width 53 height 6
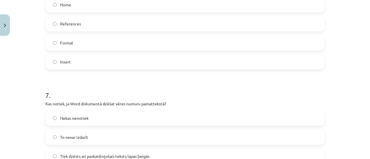
scroll to position [679, 0]
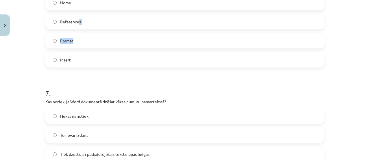
click at [84, 37] on div "Home References Format Insert" at bounding box center [184, 31] width 279 height 73
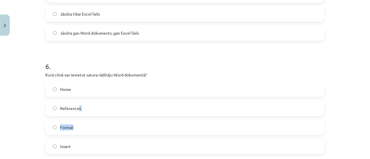
scroll to position [621, 0]
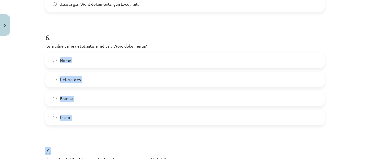
drag, startPoint x: 37, startPoint y: 52, endPoint x: 27, endPoint y: 42, distance: 14.7
click at [55, 69] on div "Mācību tēma: Datorikas - 10. klases 1. ieskaites mācību materiāls #10 9. tēma –…" at bounding box center [185, 79] width 370 height 159
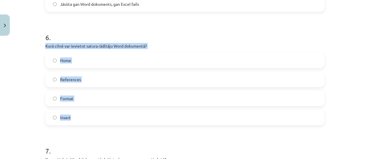
drag, startPoint x: 33, startPoint y: 42, endPoint x: 83, endPoint y: 111, distance: 84.8
click at [86, 115] on div "Mācību tēma: Datorikas - 10. klases 1. ieskaites mācību materiāls #10 9. tēma –…" at bounding box center [185, 79] width 370 height 159
copy div "Kurā cilnē var ievietot satura rādītāju Word dokumentā? Home References Format …"
click at [77, 82] on span "References" at bounding box center [70, 80] width 21 height 6
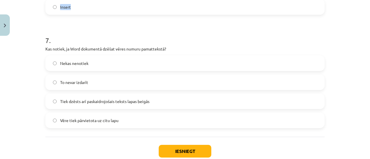
scroll to position [737, 0]
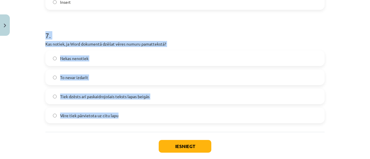
drag, startPoint x: 33, startPoint y: 38, endPoint x: 163, endPoint y: 109, distance: 148.7
click at [163, 109] on div "Mācību tēma: Datorikas - 10. klases 1. ieskaites mācību materiāls #10 9. tēma –…" at bounding box center [185, 79] width 370 height 159
click at [177, 144] on button "Iesniegt" at bounding box center [185, 146] width 53 height 13
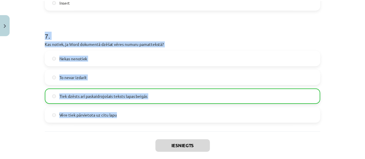
scroll to position [785, 0]
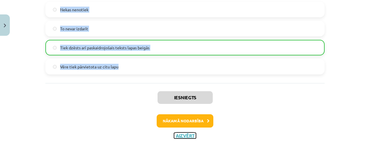
click at [186, 136] on button "Aizvērt" at bounding box center [185, 136] width 22 height 6
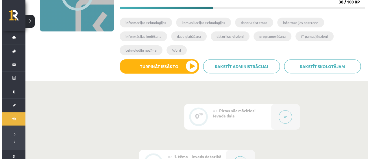
scroll to position [0, 0]
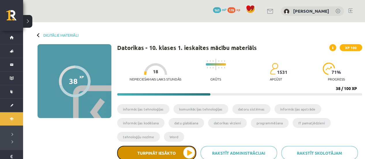
click at [175, 148] on button "Turpināt iesākto" at bounding box center [156, 153] width 79 height 14
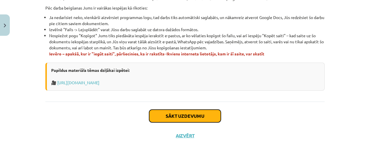
click at [195, 118] on button "Sākt uzdevumu" at bounding box center [185, 116] width 72 height 13
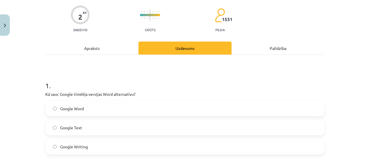
scroll to position [72, 0]
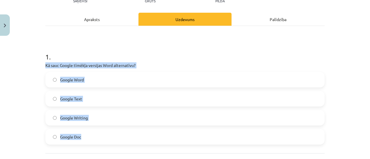
drag, startPoint x: 43, startPoint y: 65, endPoint x: 112, endPoint y: 126, distance: 92.3
click at [112, 126] on div "2 XP Saņemsi Grūts 1531 pilda Apraksts Uzdevums Palīdzība 1 . Kā sauc Google tī…" at bounding box center [185, 81] width 286 height 231
click at [119, 138] on label "Google Doc" at bounding box center [185, 137] width 278 height 14
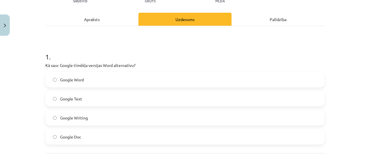
scroll to position [124, 0]
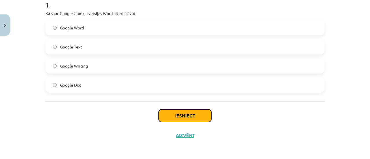
click at [170, 115] on button "Iesniegt" at bounding box center [185, 115] width 53 height 13
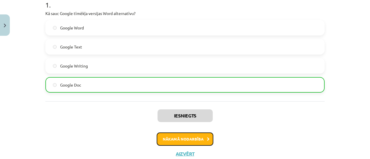
click at [180, 136] on button "Nākamā nodarbība" at bounding box center [185, 139] width 57 height 13
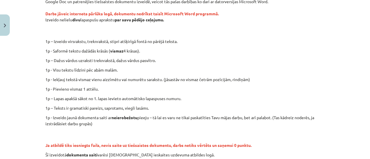
scroll to position [118, 0]
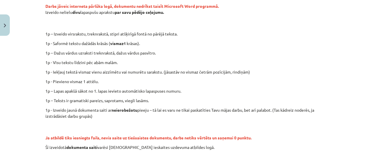
drag, startPoint x: 42, startPoint y: 13, endPoint x: 166, endPoint y: 14, distance: 123.9
click at [167, 14] on div "0 XP Saņemsi Ļoti grūts 1531 pilda Apraksts Uzdevums Palīdzība Ieskaitē būs uzd…" at bounding box center [185, 61] width 286 height 283
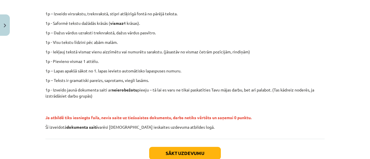
scroll to position [147, 0]
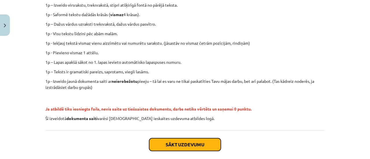
click at [185, 141] on button "Sākt uzdevumu" at bounding box center [185, 144] width 72 height 13
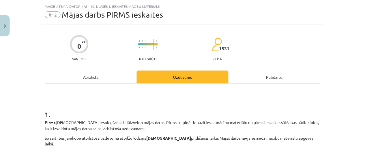
scroll to position [101, 0]
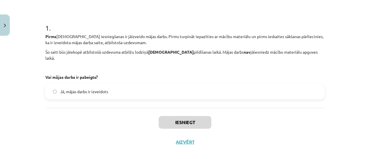
click at [129, 84] on label "Jā, mājas darbs ir izveidots" at bounding box center [185, 91] width 278 height 14
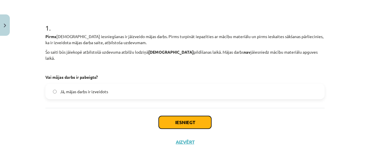
click at [174, 116] on button "Iesniegt" at bounding box center [185, 122] width 53 height 13
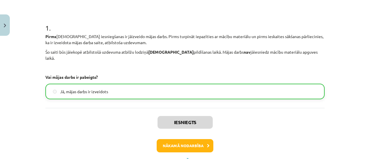
click at [182, 149] on div "Iesniegts Nākamā nodarbība Aizvērt" at bounding box center [184, 137] width 279 height 59
click at [184, 158] on button "Aizvērt" at bounding box center [185, 161] width 22 height 6
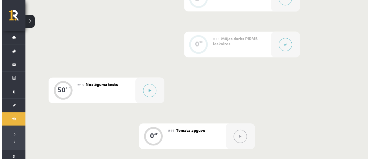
scroll to position [664, 0]
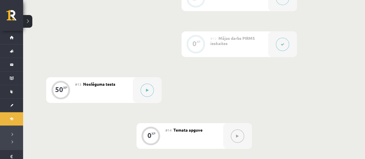
click at [212, 49] on div "#12 Mājas darbs PIRMS ieskaites" at bounding box center [240, 44] width 58 height 26
click at [284, 41] on button at bounding box center [282, 44] width 13 height 13
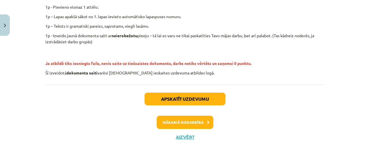
scroll to position [194, 0]
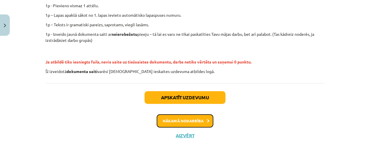
click at [174, 120] on button "Nākamā nodarbība" at bounding box center [185, 120] width 57 height 13
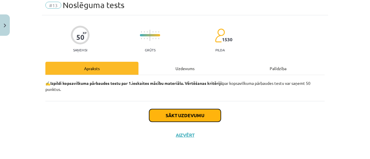
click at [179, 120] on button "Sākt uzdevumu" at bounding box center [185, 115] width 72 height 13
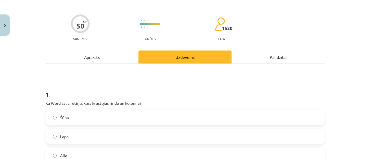
scroll to position [43, 0]
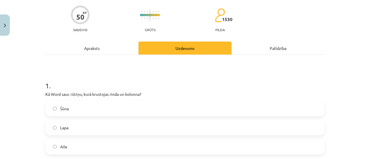
click at [138, 117] on div "[PERSON_NAME]" at bounding box center [184, 137] width 279 height 73
click at [136, 109] on label "Šūna" at bounding box center [185, 108] width 278 height 14
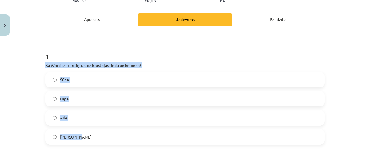
drag, startPoint x: 36, startPoint y: 64, endPoint x: 106, endPoint y: 144, distance: 106.4
click at [106, 144] on div "Mācību tēma: Datorikas - 10. klases 1. ieskaites mācību materiāls #13 Noslēguma…" at bounding box center [185, 79] width 370 height 159
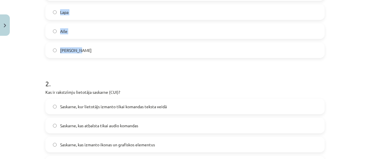
scroll to position [188, 0]
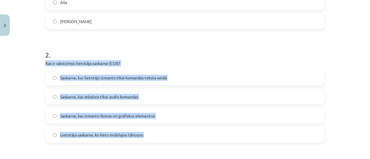
drag, startPoint x: 41, startPoint y: 63, endPoint x: 150, endPoint y: 150, distance: 139.5
click at [46, 80] on label "Saskarne, kur lietotājs izmanto tikai komandas teksta veidā" at bounding box center [185, 77] width 278 height 14
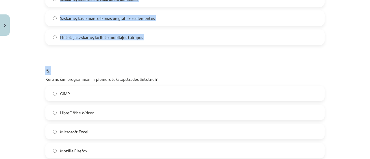
scroll to position [303, 0]
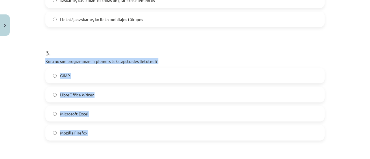
drag, startPoint x: 41, startPoint y: 60, endPoint x: 130, endPoint y: 111, distance: 102.8
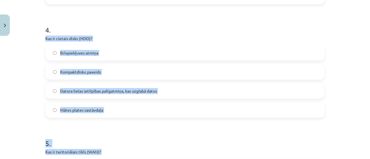
scroll to position [449, 0]
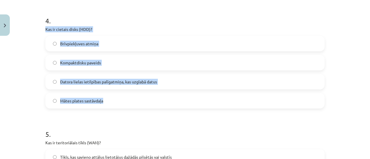
drag, startPoint x: 44, startPoint y: 88, endPoint x: 106, endPoint y: 94, distance: 63.0
click at [110, 104] on div "4 . Kas ir cietais disks (HDD)? Brīvpiekļuves atmiņa Kompaktdisku paveids Dator…" at bounding box center [184, 58] width 279 height 102
click at [51, 85] on label "Datora lielas ietilpības palīgatmiņa, kas uzglabā datus" at bounding box center [185, 82] width 278 height 14
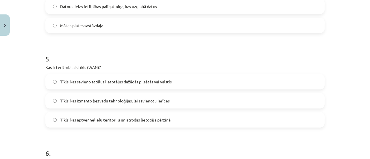
scroll to position [536, 0]
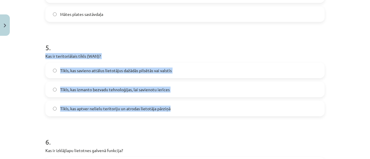
drag, startPoint x: 31, startPoint y: 55, endPoint x: 190, endPoint y: 115, distance: 170.7
click at [190, 115] on div "Mācību tēma: Datorikas - 10. klases 1. ieskaites mācību materiāls #13 Noslēguma…" at bounding box center [185, 79] width 370 height 159
click at [60, 106] on span "Tīkls, kas aptver nelielu teritoriju un atrodas lietotāja pārziņā" at bounding box center [115, 109] width 110 height 6
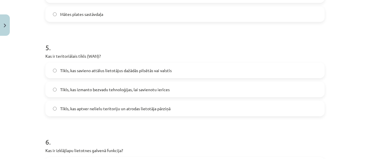
click at [106, 69] on span "Tīkls, kas savieno attālus lietotājus dažādās pilsētās vai valstīs" at bounding box center [116, 71] width 112 height 6
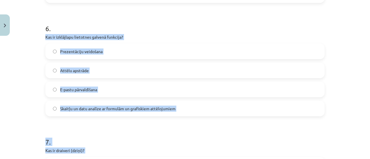
scroll to position [661, 0]
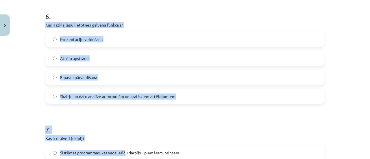
drag, startPoint x: 38, startPoint y: 66, endPoint x: 178, endPoint y: 103, distance: 145.0
click at [178, 103] on div "Mācību tēma: Datorikas - 10. klases 1. ieskaites mācību materiāls #13 Noslēguma…" at bounding box center [185, 79] width 370 height 159
click at [56, 97] on label "Skaitļu un datu analīze ar formulām un grafiskiem attēlojumiem" at bounding box center [185, 96] width 278 height 14
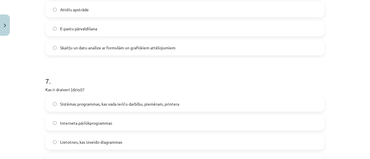
scroll to position [719, 0]
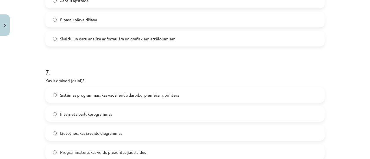
drag, startPoint x: 37, startPoint y: 85, endPoint x: 55, endPoint y: 99, distance: 22.3
click at [55, 99] on div "Mācību tēma: Datorikas - 10. klases 1. ieskaites mācību materiāls #13 Noslēguma…" at bounding box center [185, 79] width 370 height 159
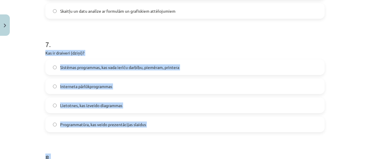
scroll to position [748, 0]
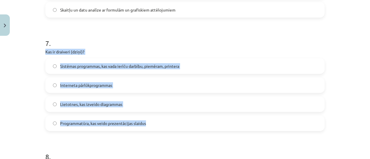
drag, startPoint x: 40, startPoint y: 80, endPoint x: 146, endPoint y: 121, distance: 114.3
click at [210, 68] on label "Sistēmas programmas, kas vada ierīču darbību, piemēram, printera" at bounding box center [185, 66] width 278 height 14
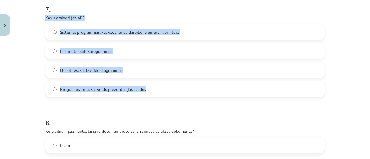
scroll to position [863, 0]
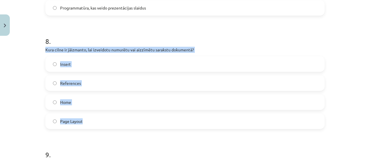
drag, startPoint x: 31, startPoint y: 46, endPoint x: 116, endPoint y: 122, distance: 114.1
click at [116, 122] on div "Mācību tēma: Datorikas - 10. klases 1. ieskaites mācību materiāls #13 Noslēguma…" at bounding box center [185, 79] width 370 height 159
click at [81, 99] on label "Home" at bounding box center [185, 102] width 278 height 14
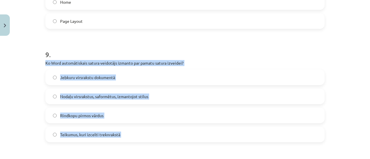
scroll to position [969, 0]
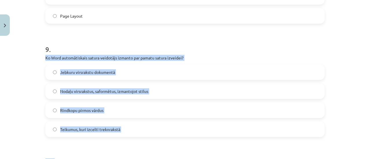
drag, startPoint x: 41, startPoint y: 77, endPoint x: 130, endPoint y: 143, distance: 110.7
click at [39, 104] on div "Mācību tēma: Datorikas - 10. klases 1. ieskaites mācību materiāls #13 Noslēguma…" at bounding box center [185, 79] width 370 height 159
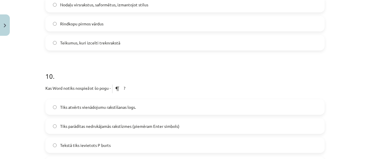
scroll to position [1084, 0]
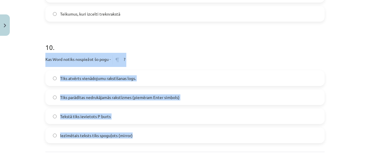
drag, startPoint x: 38, startPoint y: 63, endPoint x: 174, endPoint y: 132, distance: 152.1
click at [174, 132] on div "Mācību tēma: Datorikas - 10. klases 1. ieskaites mācību materiāls #13 Noslēguma…" at bounding box center [185, 79] width 370 height 159
click at [53, 100] on label "Tiks parādītas nedrukājamās rakstīzmes (piemēram Enter simbols)" at bounding box center [185, 97] width 278 height 14
click at [39, 113] on div "Mācību tēma: Datorikas - 10. klases 1. ieskaites mācību materiāls #13 Noslēguma…" at bounding box center [185, 79] width 370 height 159
click at [31, 126] on div "Mācību tēma: Datorikas - 10. klases 1. ieskaites mācību materiāls #13 Noslēguma…" at bounding box center [185, 79] width 370 height 159
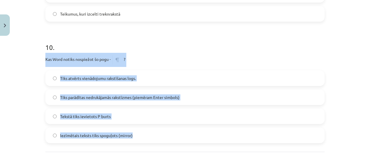
scroll to position [1113, 0]
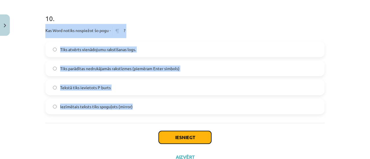
click at [176, 136] on button "Iesniegt" at bounding box center [185, 137] width 53 height 13
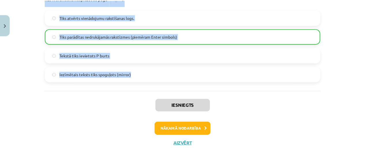
scroll to position [1153, 0]
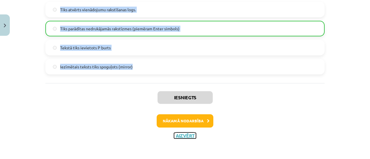
click at [183, 137] on button "Aizvērt" at bounding box center [185, 136] width 22 height 6
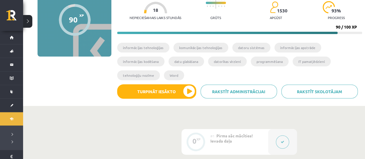
scroll to position [33, 0]
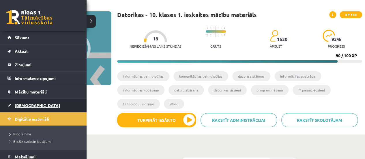
click at [12, 105] on link "[DEMOGRAPHIC_DATA]" at bounding box center [44, 105] width 72 height 13
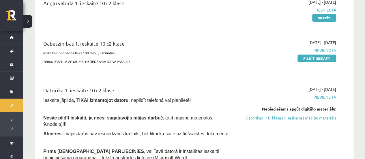
scroll to position [29, 0]
